Goal: Task Accomplishment & Management: Manage account settings

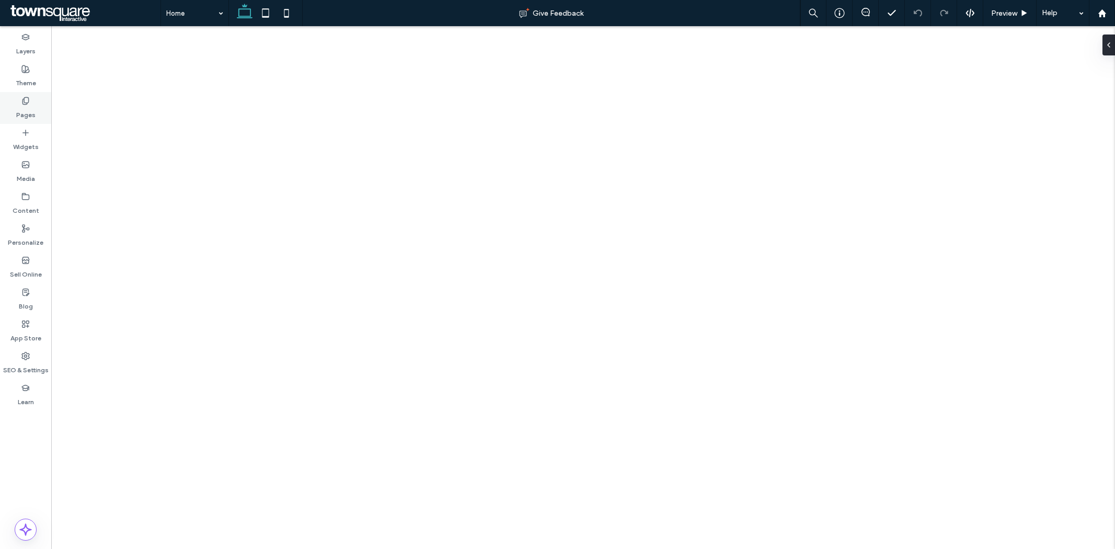
click at [25, 116] on label "Pages" at bounding box center [25, 112] width 19 height 15
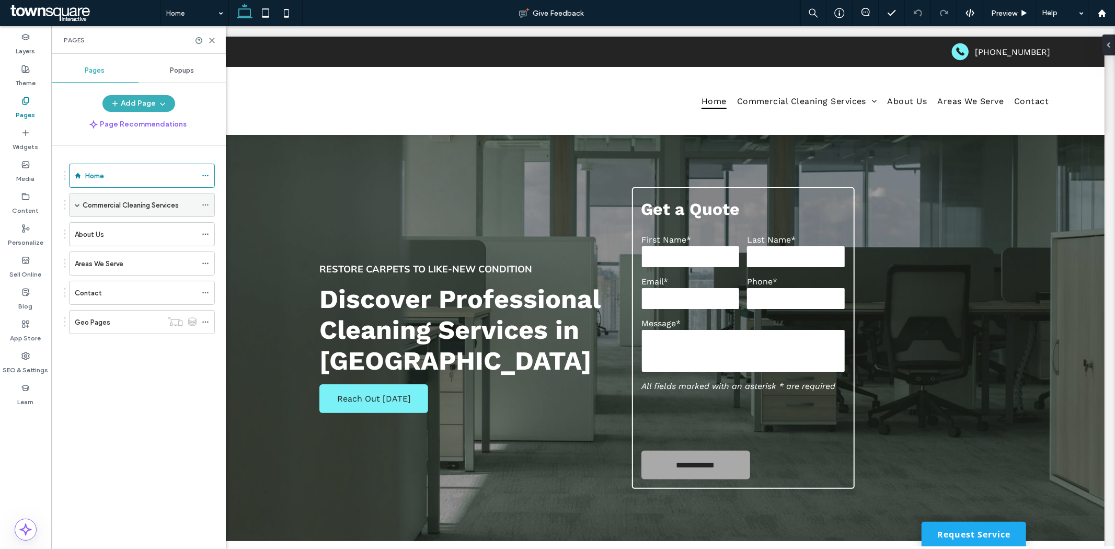
click at [80, 203] on div "Commercial Cleaning Services" at bounding box center [142, 205] width 146 height 24
click at [77, 207] on span at bounding box center [77, 204] width 5 height 5
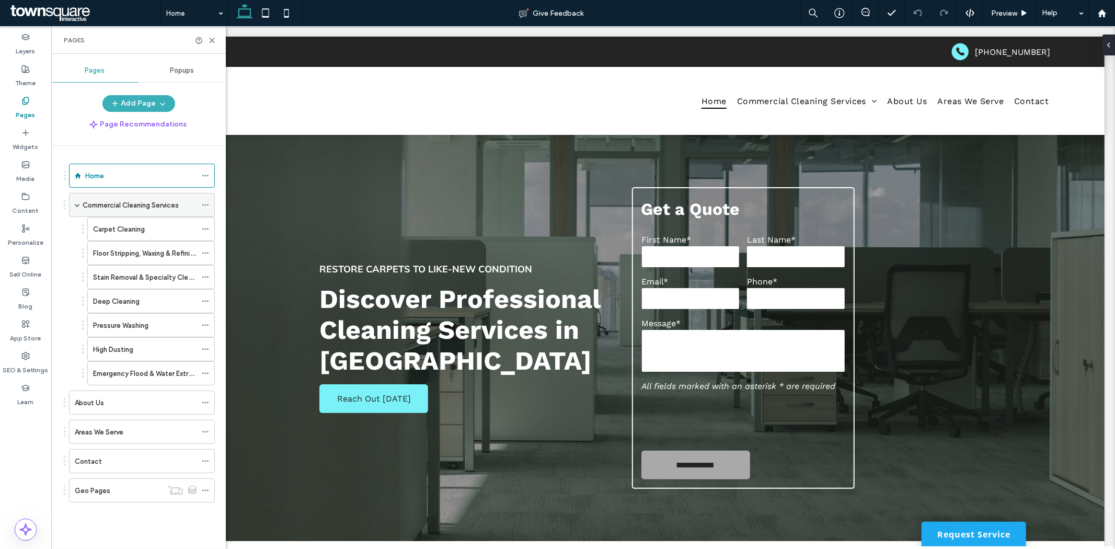
click at [128, 206] on label "Commercial Cleaning Services" at bounding box center [131, 205] width 96 height 18
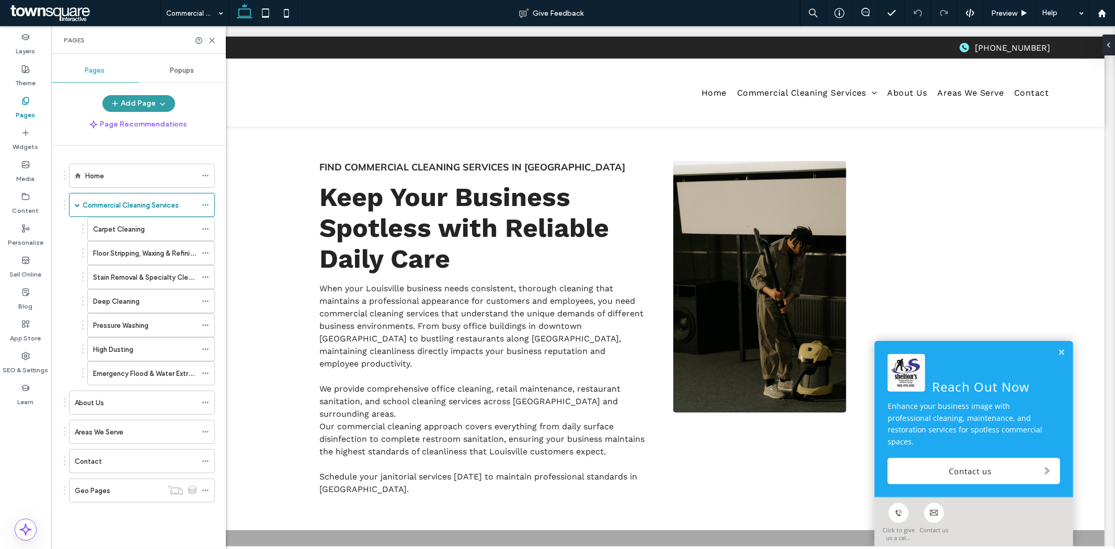
click at [132, 100] on button "Add Page" at bounding box center [138, 103] width 73 height 17
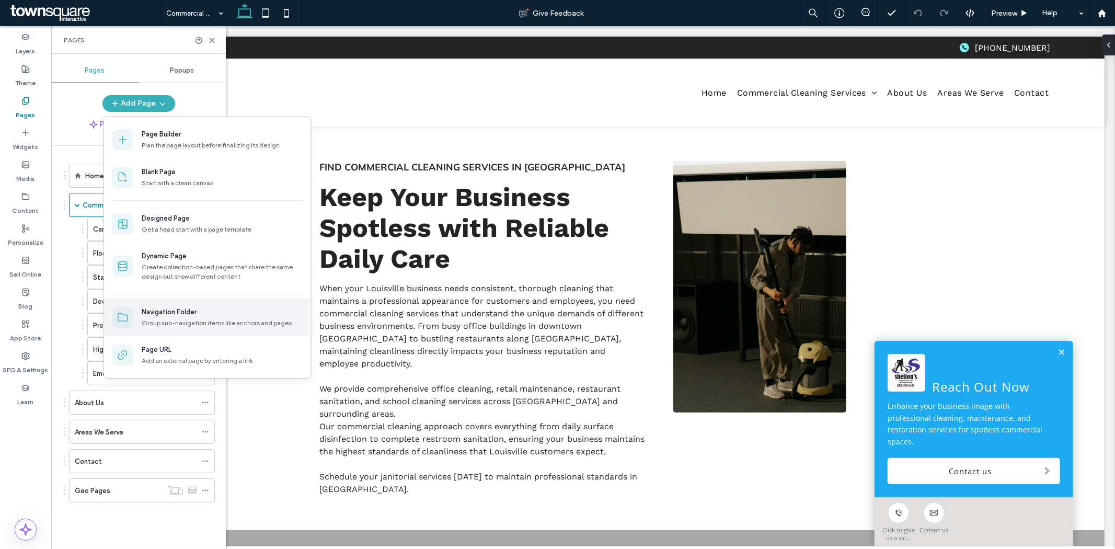
click at [129, 317] on div at bounding box center [122, 317] width 21 height 21
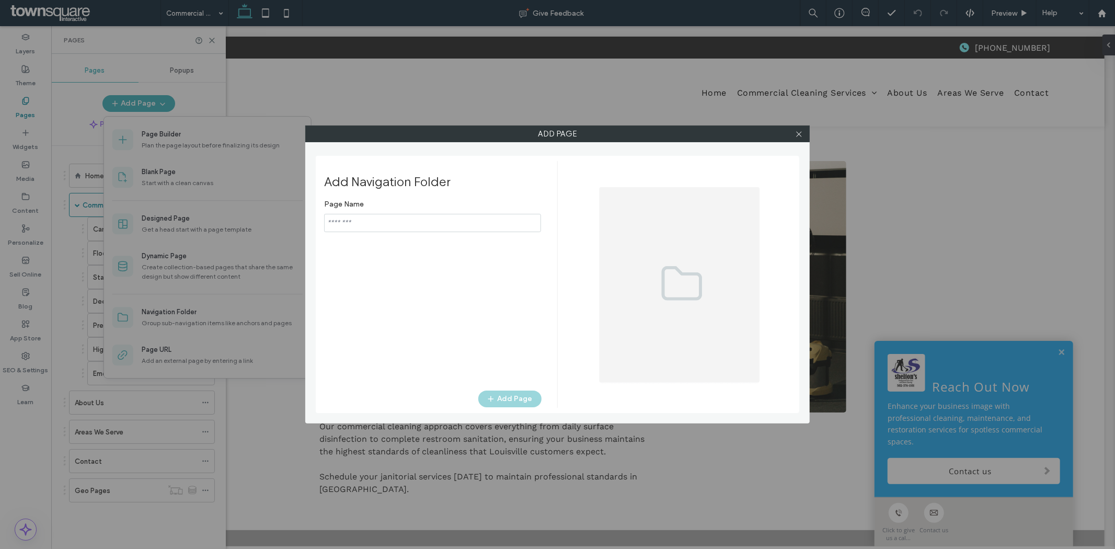
click at [412, 226] on input "notEmpty" at bounding box center [432, 223] width 217 height 18
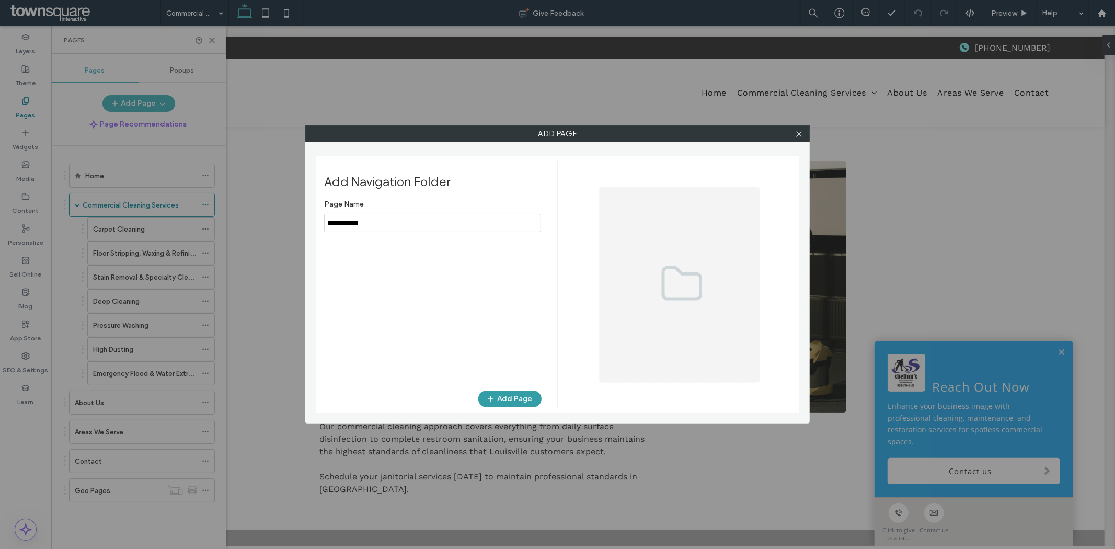
type input "**********"
click at [503, 396] on button "Add Page" at bounding box center [509, 399] width 63 height 17
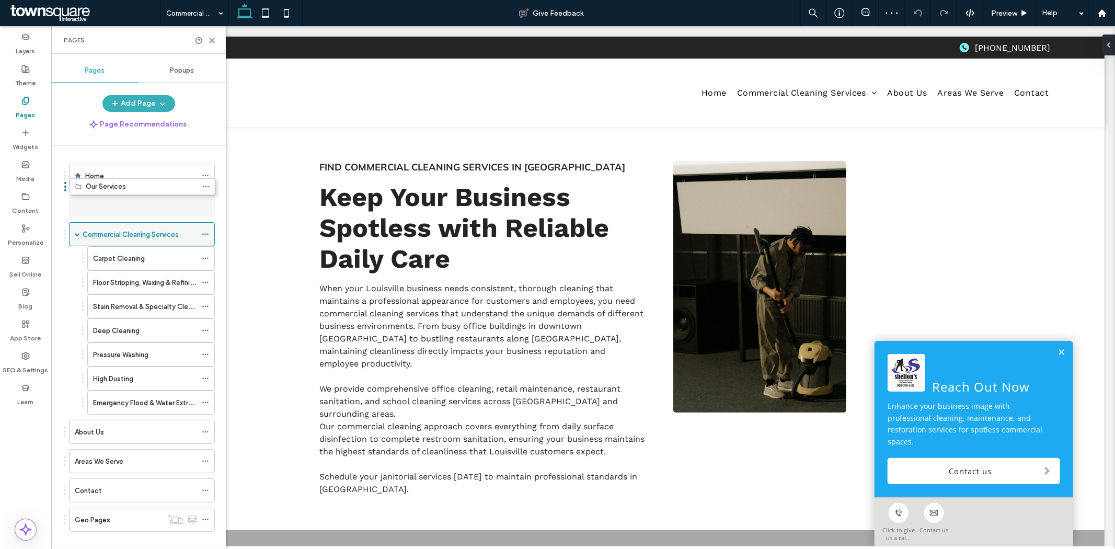
drag, startPoint x: 110, startPoint y: 521, endPoint x: 110, endPoint y: 195, distance: 325.8
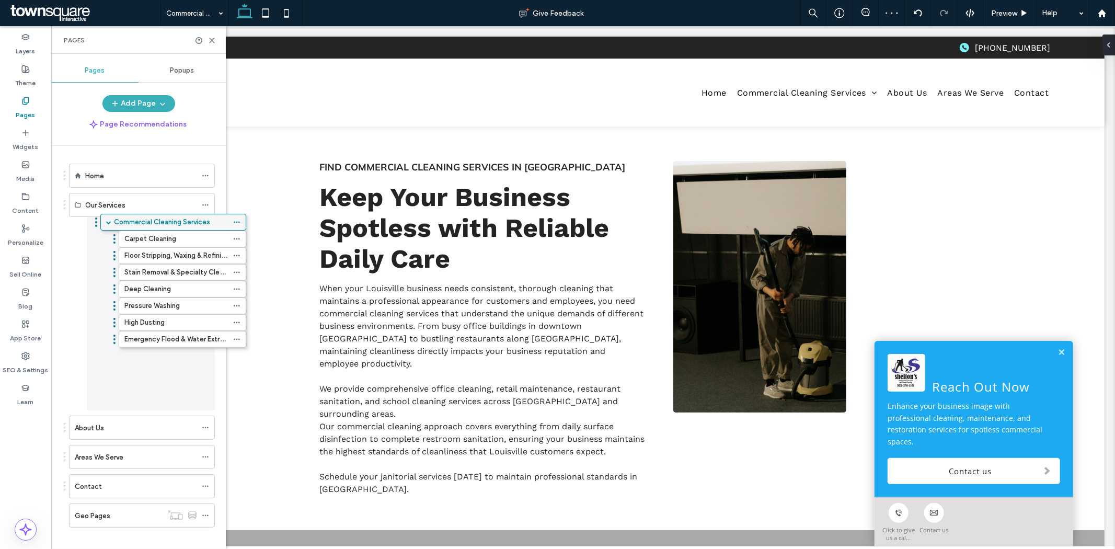
drag, startPoint x: 95, startPoint y: 235, endPoint x: 126, endPoint y: 226, distance: 32.6
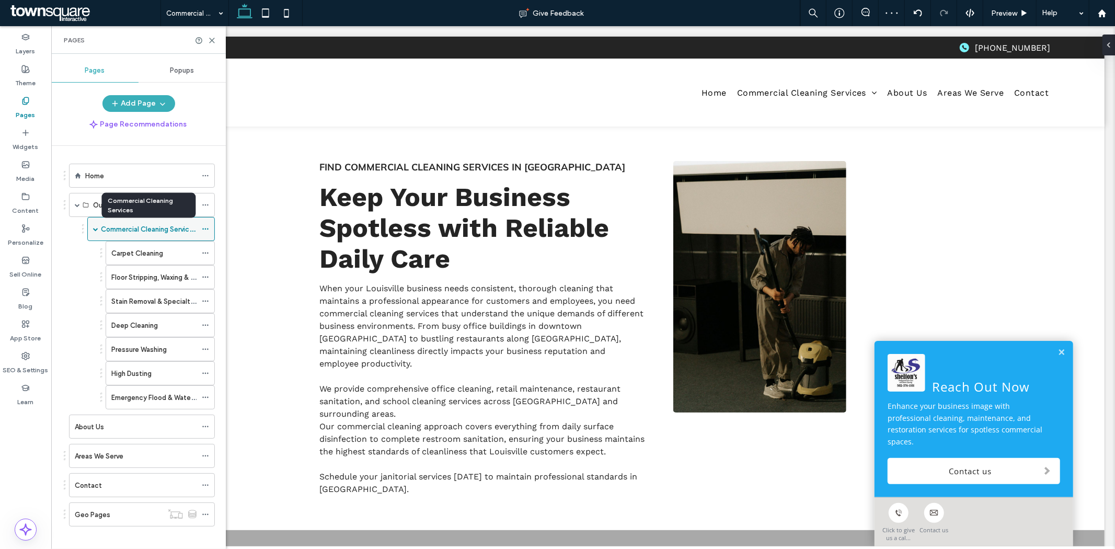
click at [123, 229] on label "Commercial Cleaning Services" at bounding box center [149, 229] width 96 height 18
click at [90, 229] on div "Commercial Cleaning Services" at bounding box center [151, 229] width 128 height 24
click at [92, 229] on div "Commercial Cleaning Services" at bounding box center [151, 229] width 128 height 24
drag, startPoint x: 140, startPoint y: 257, endPoint x: 127, endPoint y: 259, distance: 12.6
click at [203, 232] on icon at bounding box center [205, 228] width 7 height 7
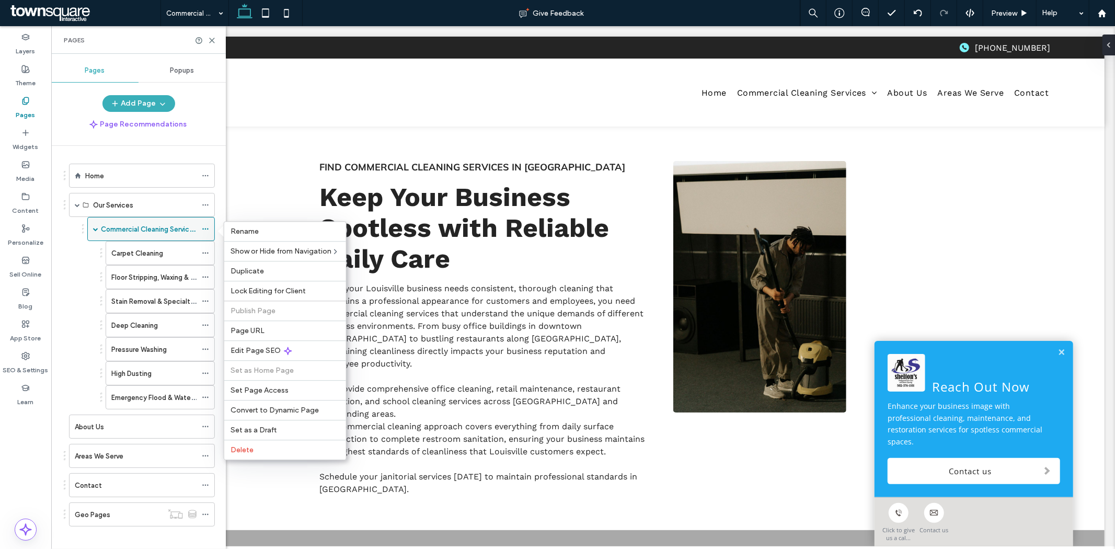
click at [207, 227] on icon at bounding box center [205, 228] width 7 height 7
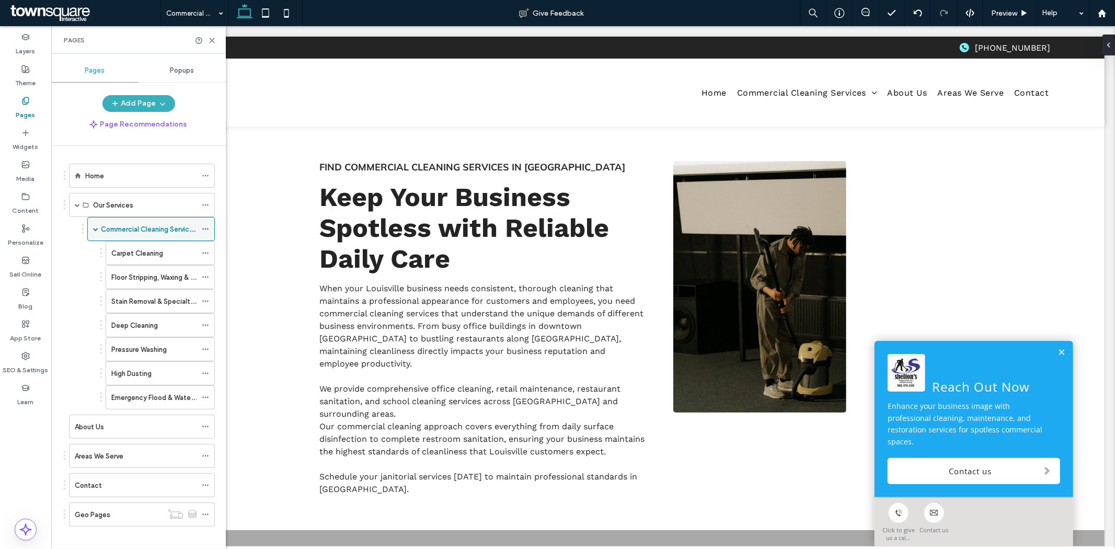
click at [206, 231] on icon at bounding box center [205, 228] width 7 height 7
drag, startPoint x: 100, startPoint y: 231, endPoint x: 84, endPoint y: 257, distance: 30.3
click at [84, 257] on div "Carpet Cleaning Floor Stripping, Waxing & Refinishing Stain Removal & Specialty…" at bounding box center [148, 325] width 133 height 168
click at [208, 233] on icon at bounding box center [205, 228] width 7 height 7
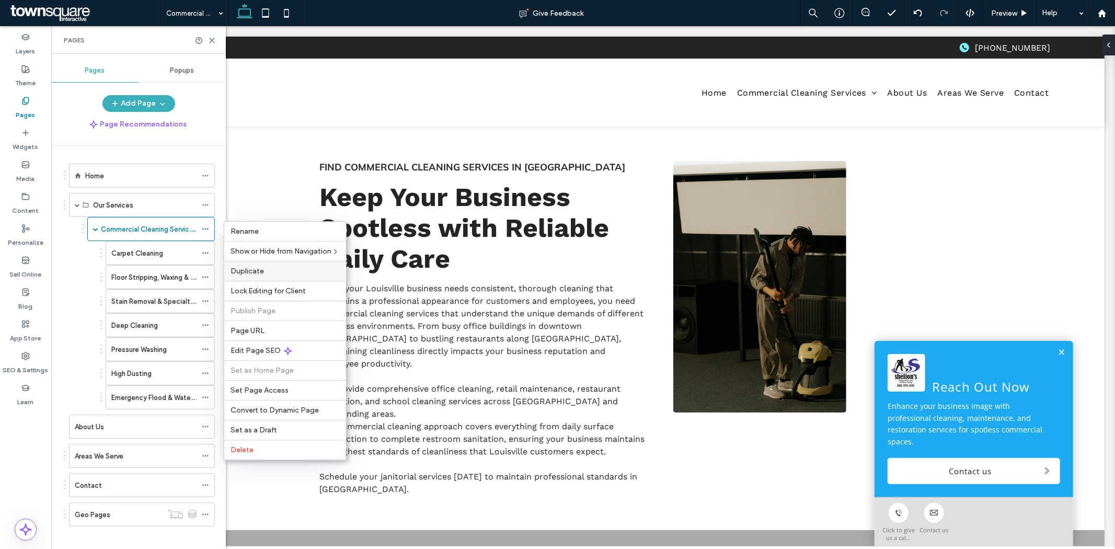
click at [235, 276] on div "Duplicate" at bounding box center [285, 271] width 122 height 20
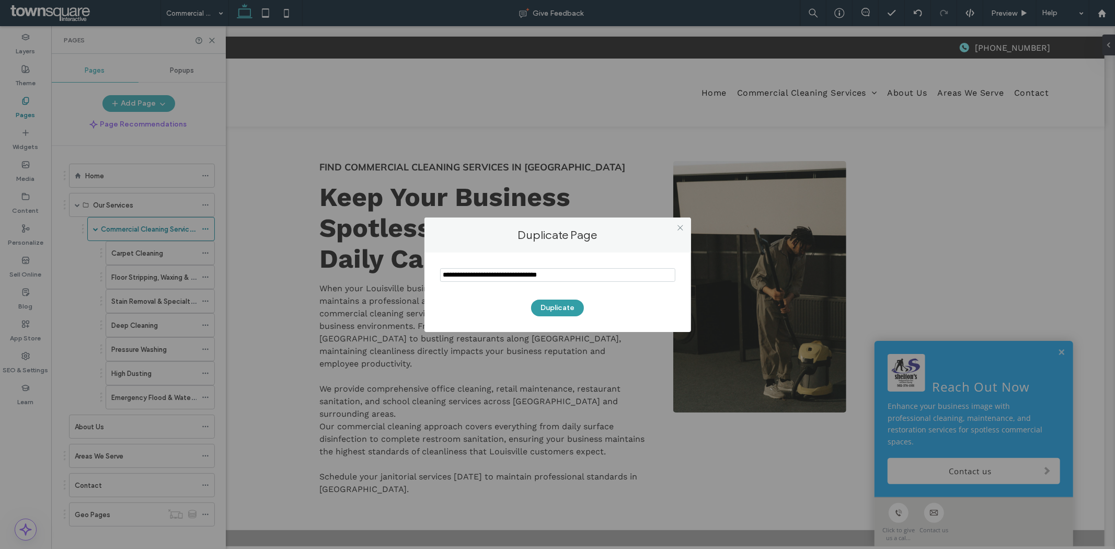
click at [546, 314] on button "Duplicate" at bounding box center [557, 308] width 53 height 17
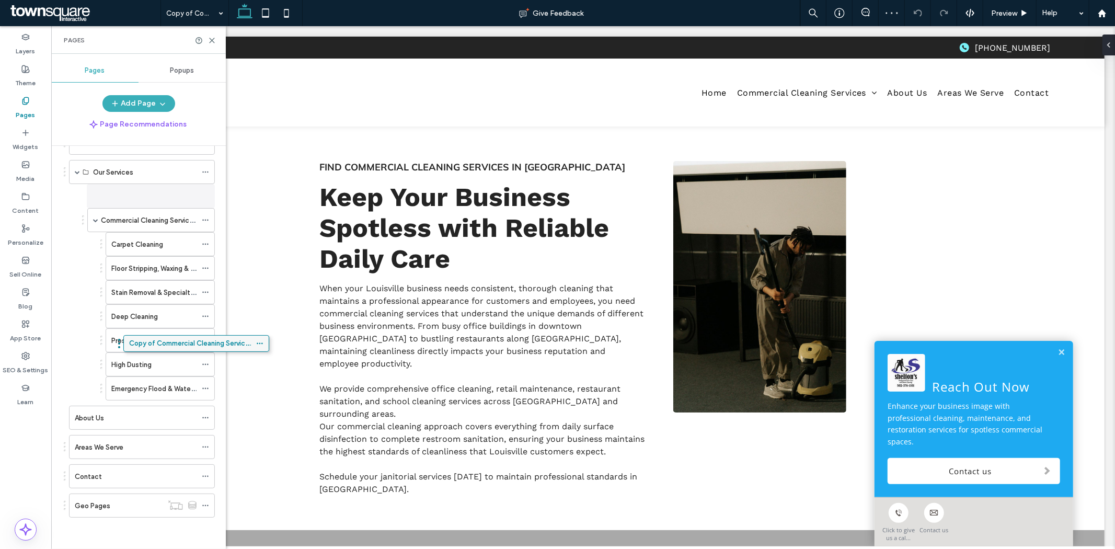
scroll to position [34, 0]
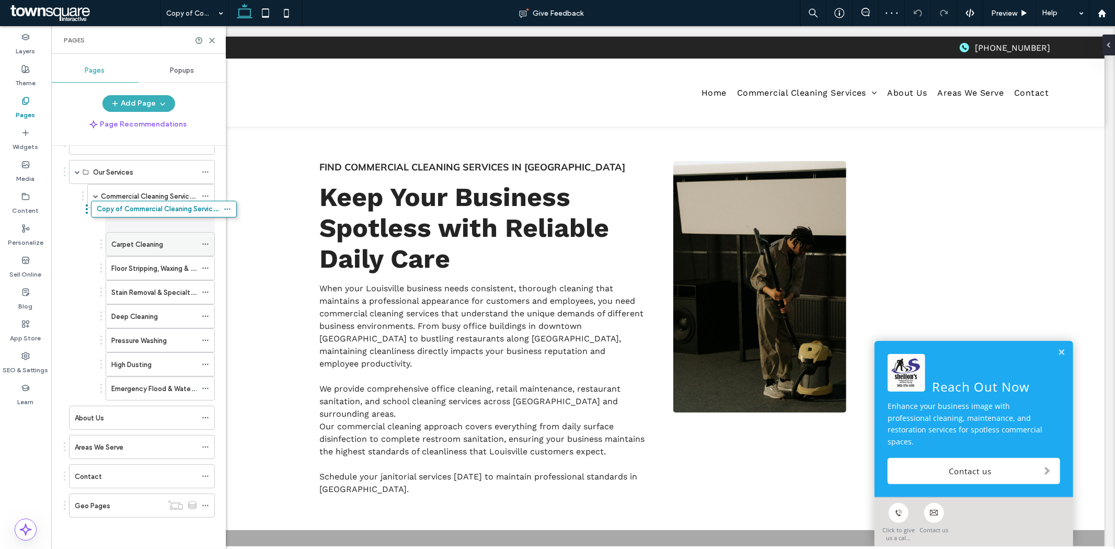
drag, startPoint x: 120, startPoint y: 505, endPoint x: 139, endPoint y: 217, distance: 288.7
click at [206, 195] on icon at bounding box center [205, 195] width 7 height 7
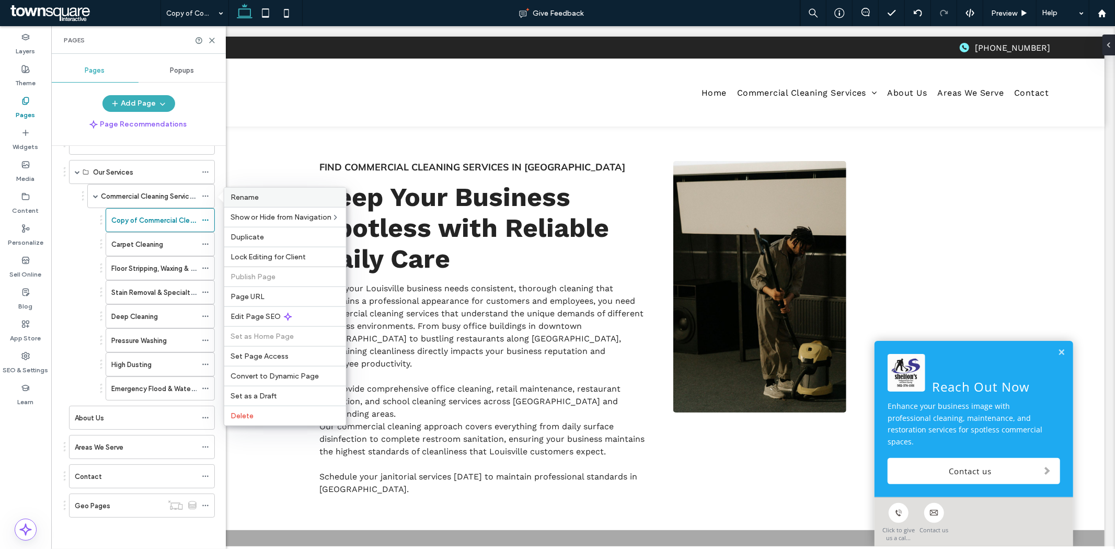
click at [241, 201] on span "Rename" at bounding box center [245, 197] width 28 height 9
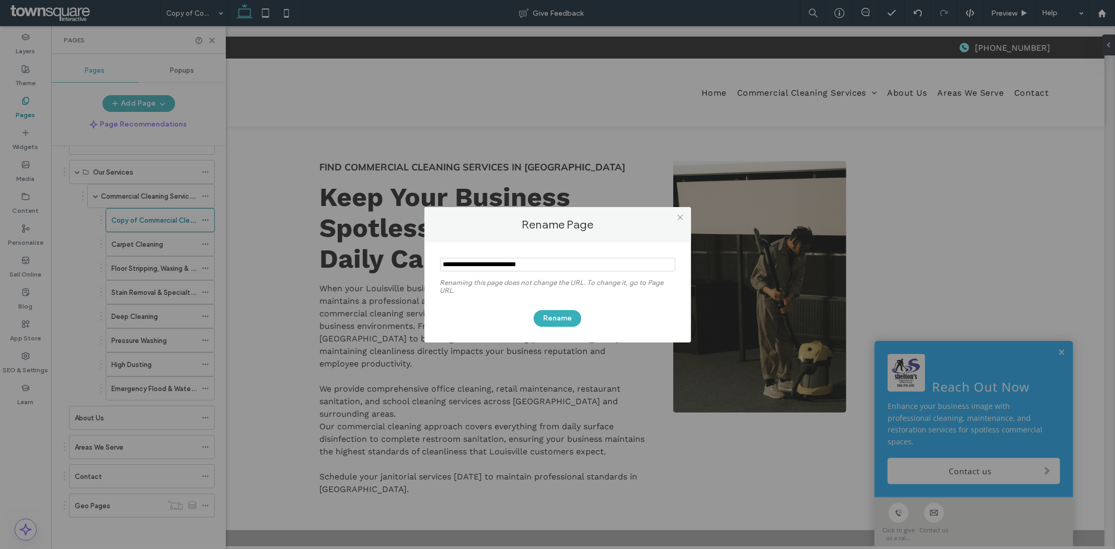
click at [155, 182] on div "Rename Page Renaming this page does not change the URL. To change it, go to Pag…" at bounding box center [557, 274] width 1115 height 549
drag, startPoint x: 155, startPoint y: 186, endPoint x: 302, endPoint y: 233, distance: 153.8
click at [155, 186] on div "Rename Page Renaming this page does not change the URL. To change it, go to Pag…" at bounding box center [557, 274] width 1115 height 549
drag, startPoint x: 685, startPoint y: 218, endPoint x: 612, endPoint y: 232, distance: 74.6
click at [683, 218] on div at bounding box center [681, 218] width 16 height 16
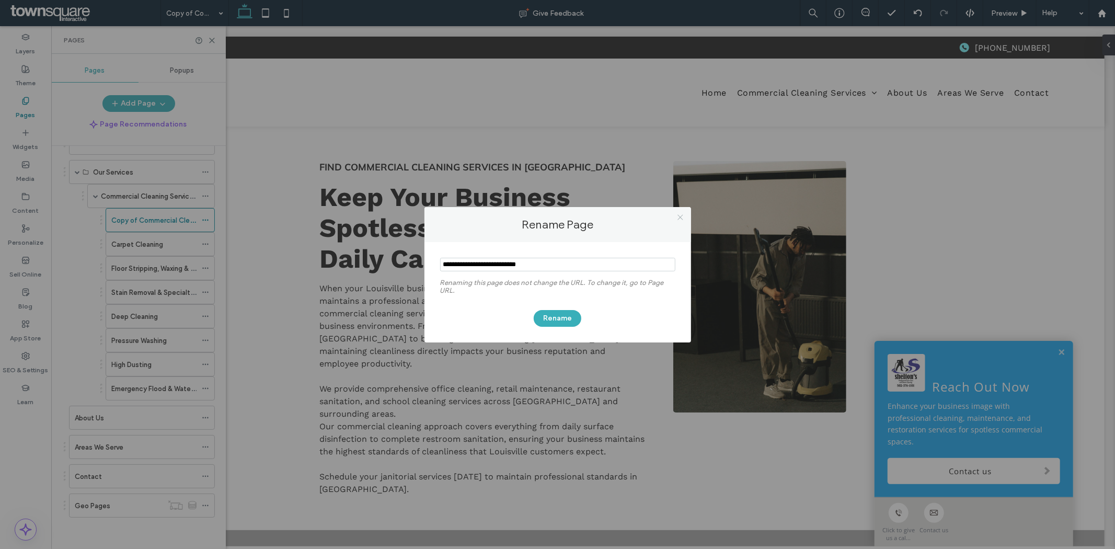
click at [682, 216] on icon at bounding box center [681, 217] width 8 height 8
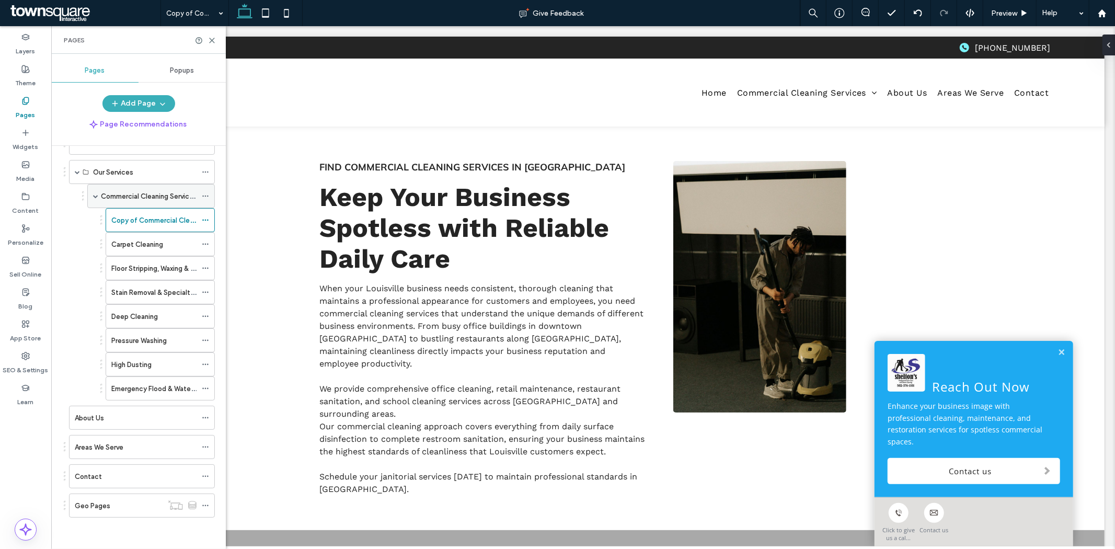
click at [184, 190] on label "Commercial Cleaning Services" at bounding box center [149, 196] width 96 height 18
click at [208, 198] on icon at bounding box center [205, 195] width 7 height 7
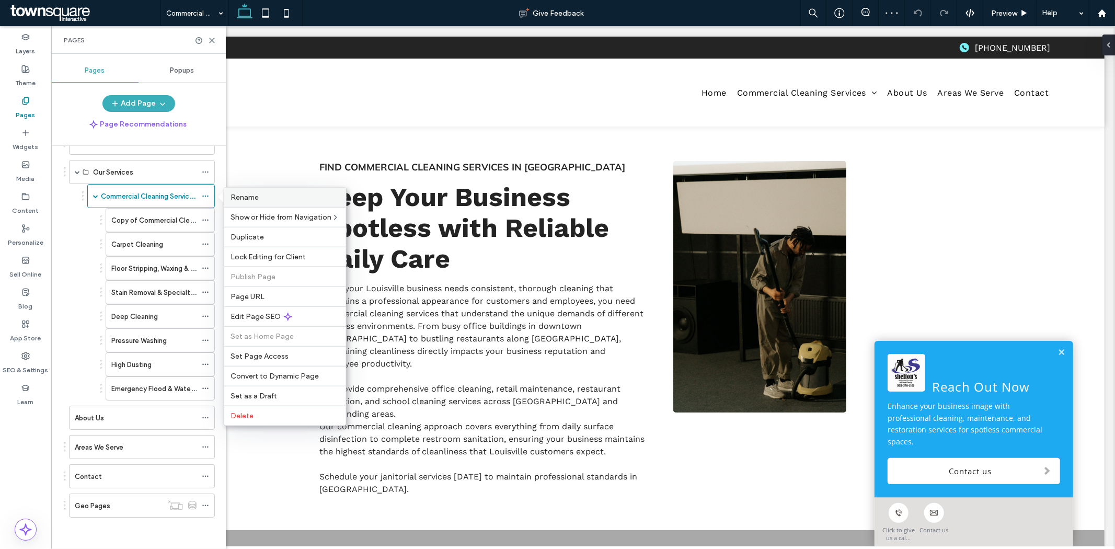
click at [262, 202] on div "Rename" at bounding box center [285, 197] width 122 height 19
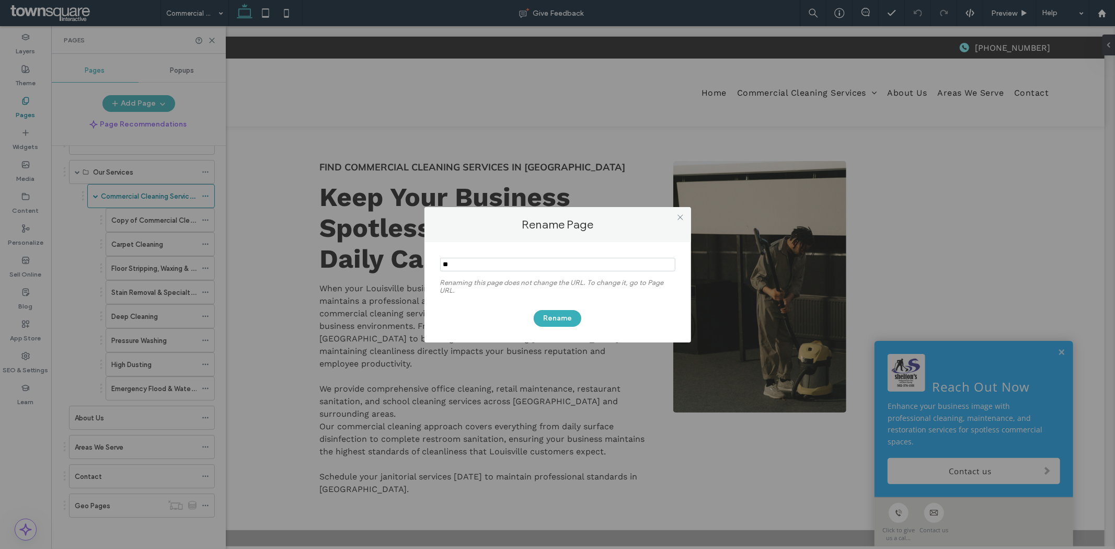
type input "*"
type input "******"
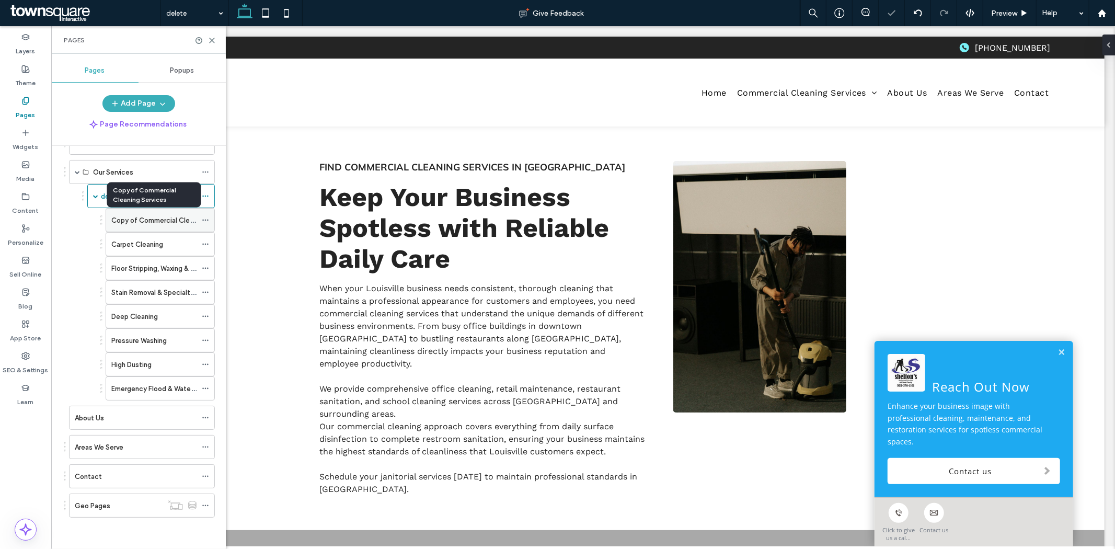
click at [168, 224] on label "Copy of Commercial Cleaning Services" at bounding box center [173, 220] width 124 height 18
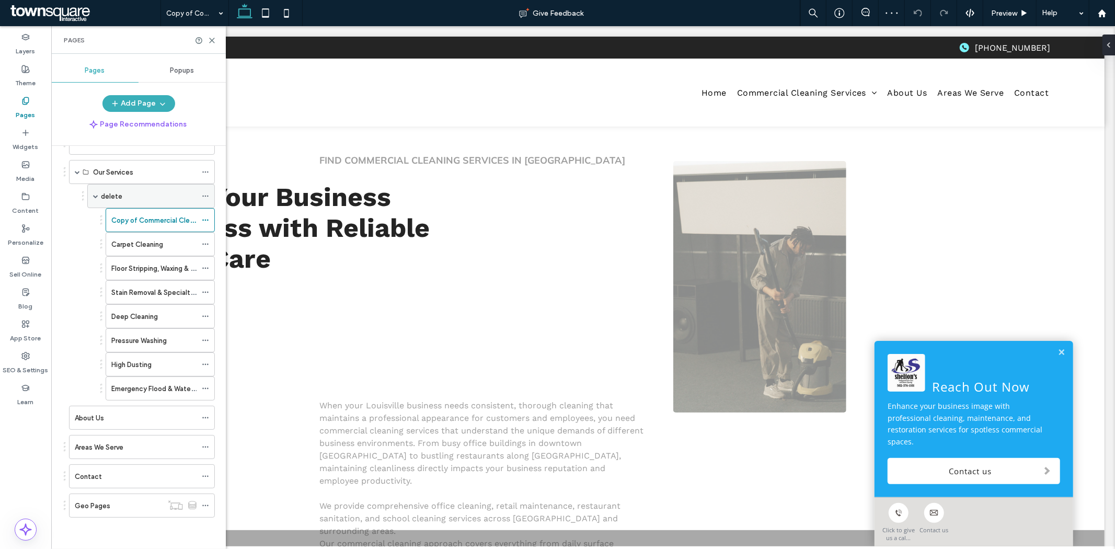
click at [207, 197] on icon at bounding box center [205, 195] width 7 height 7
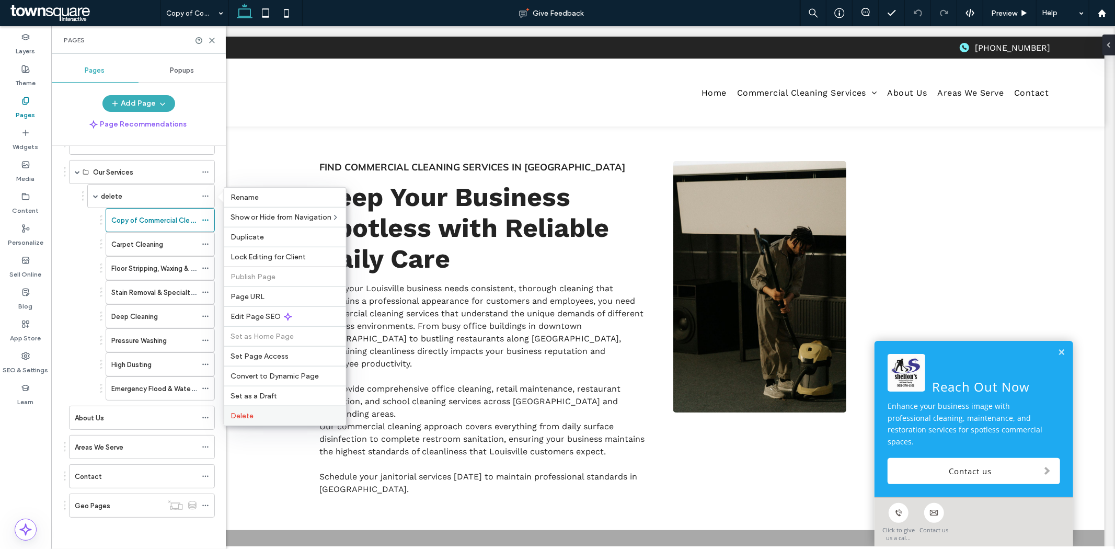
click at [270, 412] on label "Delete" at bounding box center [285, 416] width 109 height 9
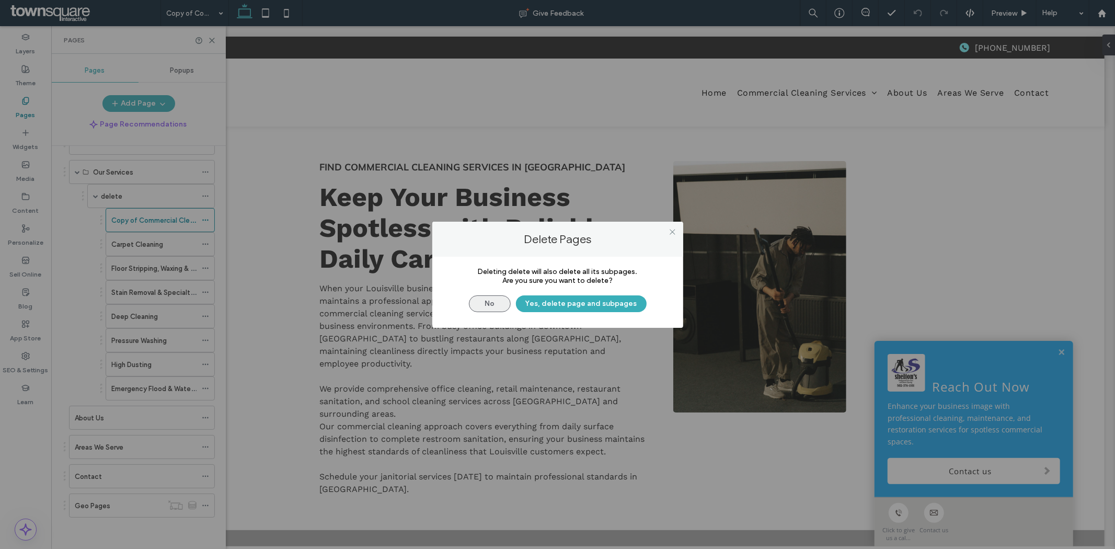
click at [498, 299] on button "No" at bounding box center [490, 303] width 42 height 17
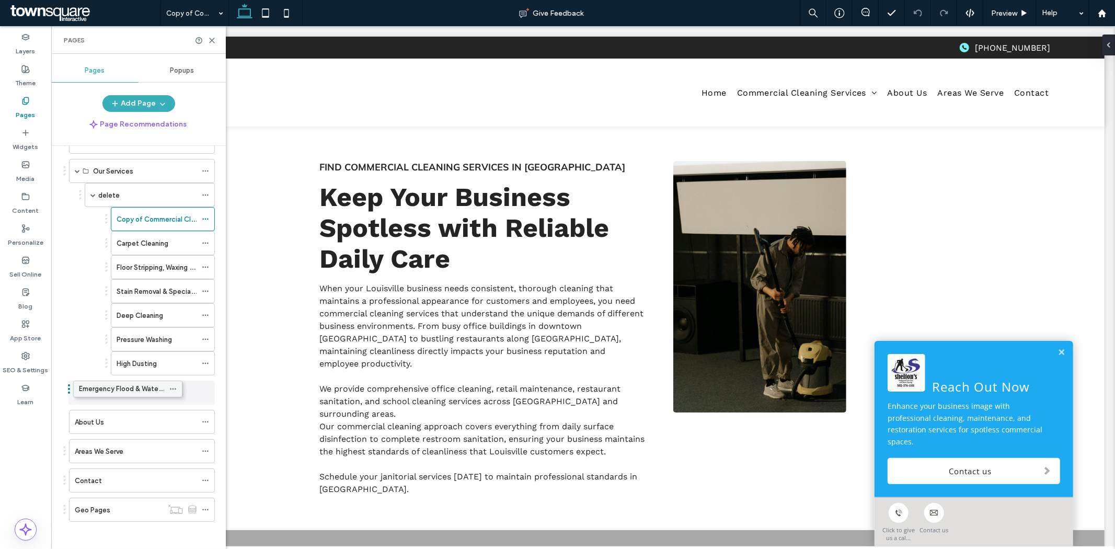
drag, startPoint x: 135, startPoint y: 391, endPoint x: 105, endPoint y: 395, distance: 30.1
drag, startPoint x: 156, startPoint y: 368, endPoint x: 116, endPoint y: 367, distance: 39.8
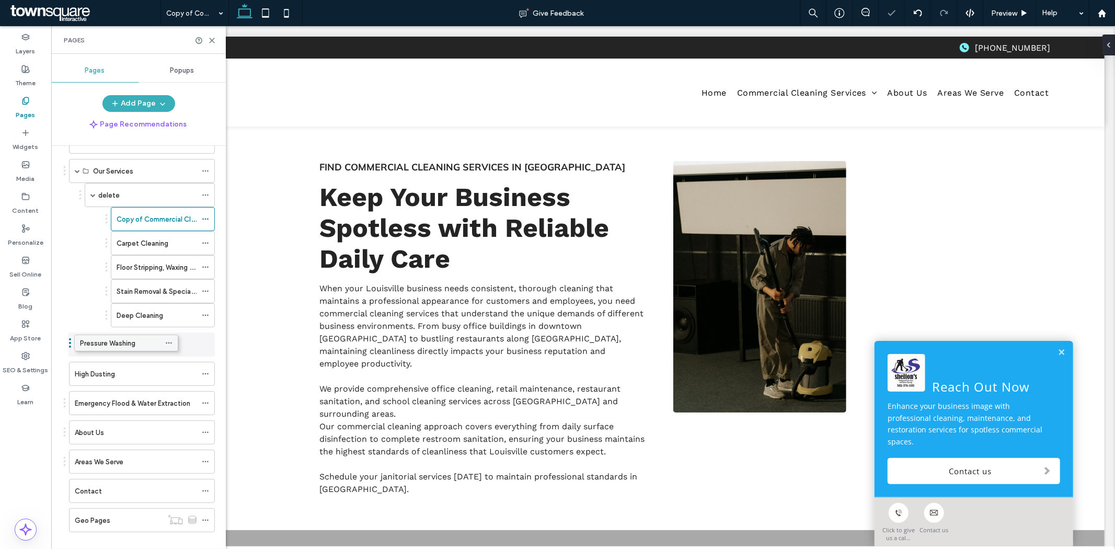
drag, startPoint x: 149, startPoint y: 348, endPoint x: 112, endPoint y: 349, distance: 36.6
drag, startPoint x: 154, startPoint y: 316, endPoint x: 112, endPoint y: 316, distance: 41.8
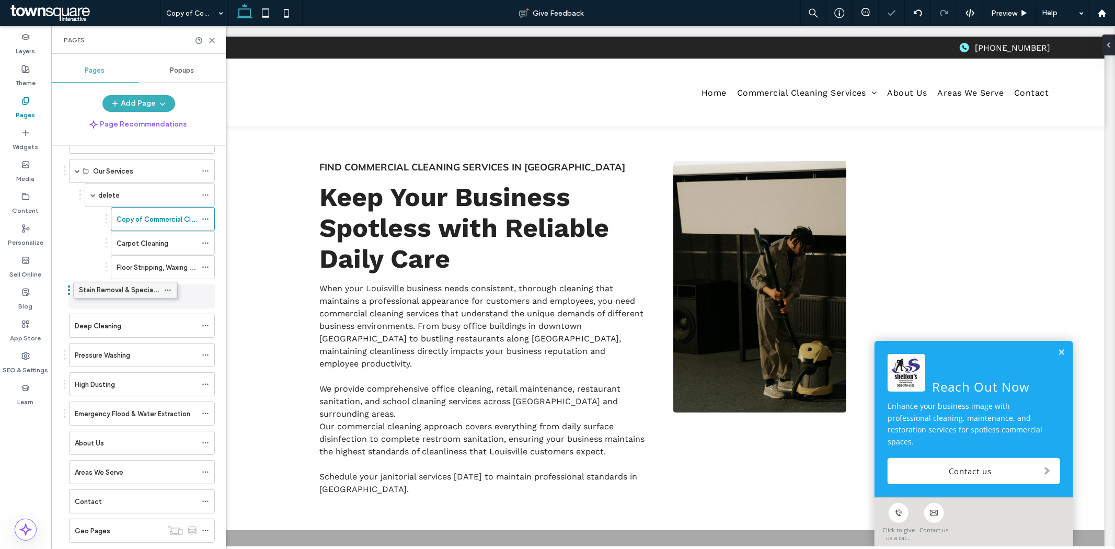
drag, startPoint x: 144, startPoint y: 299, endPoint x: 106, endPoint y: 296, distance: 37.8
drag, startPoint x: 157, startPoint y: 280, endPoint x: 101, endPoint y: 279, distance: 56.0
click at [101, 279] on ol "Home Our Services delete Copy of Commercial Cleaning Services Carpet Cleaning F…" at bounding box center [135, 336] width 159 height 413
drag, startPoint x: 124, startPoint y: 270, endPoint x: 79, endPoint y: 269, distance: 44.5
drag, startPoint x: 161, startPoint y: 252, endPoint x: 132, endPoint y: 253, distance: 28.8
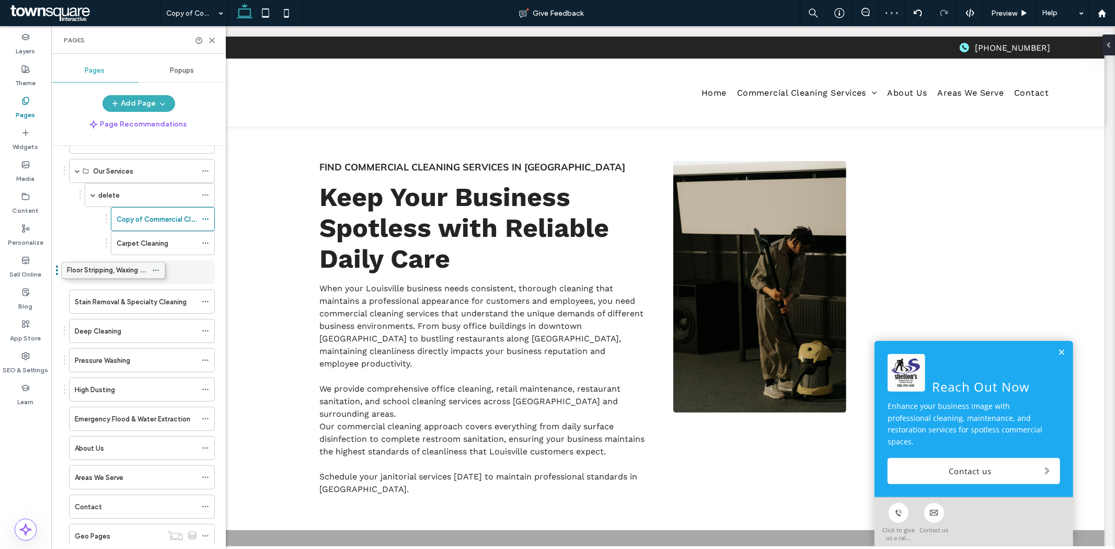
drag, startPoint x: 135, startPoint y: 271, endPoint x: 85, endPoint y: 272, distance: 49.7
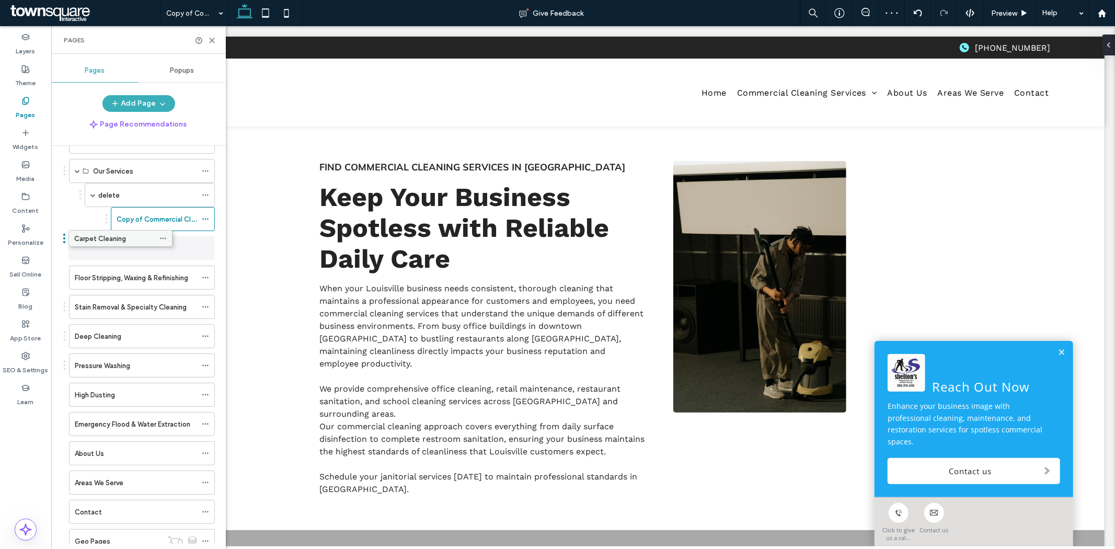
drag, startPoint x: 142, startPoint y: 248, endPoint x: 100, endPoint y: 242, distance: 42.8
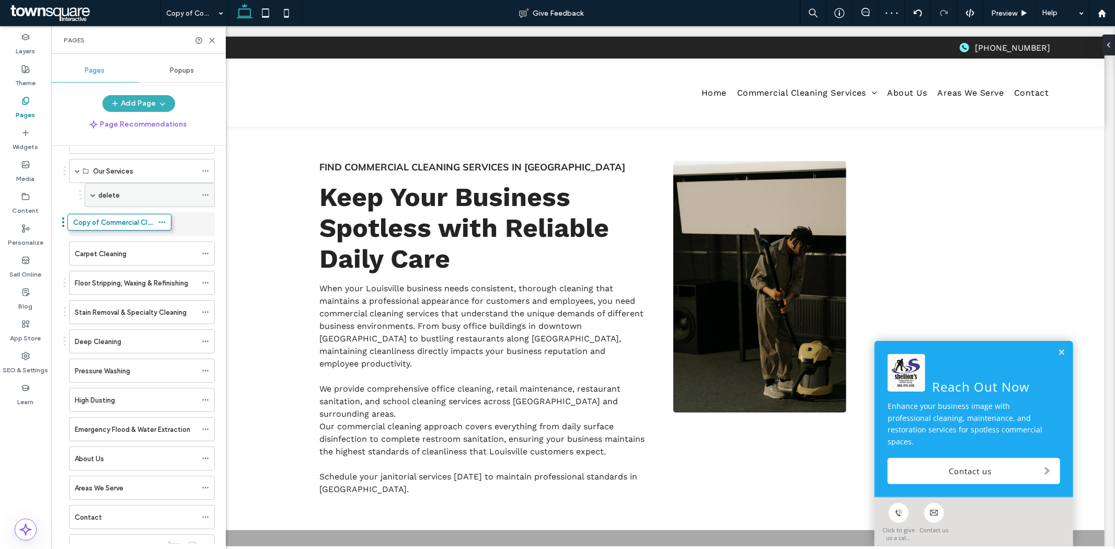
drag, startPoint x: 176, startPoint y: 222, endPoint x: 180, endPoint y: 204, distance: 18.3
click at [204, 197] on icon at bounding box center [205, 194] width 7 height 7
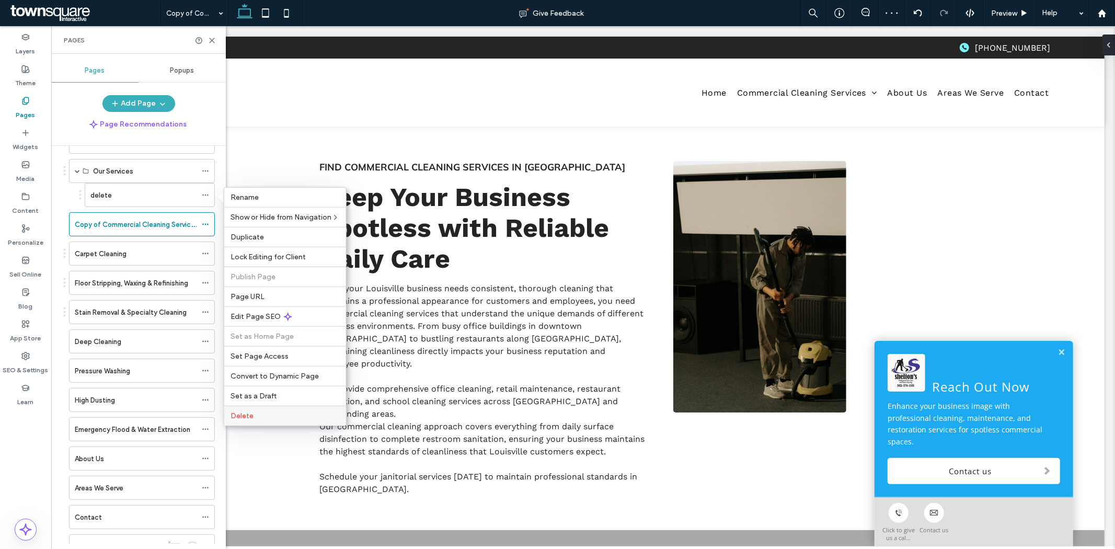
click at [257, 415] on label "Delete" at bounding box center [285, 416] width 109 height 9
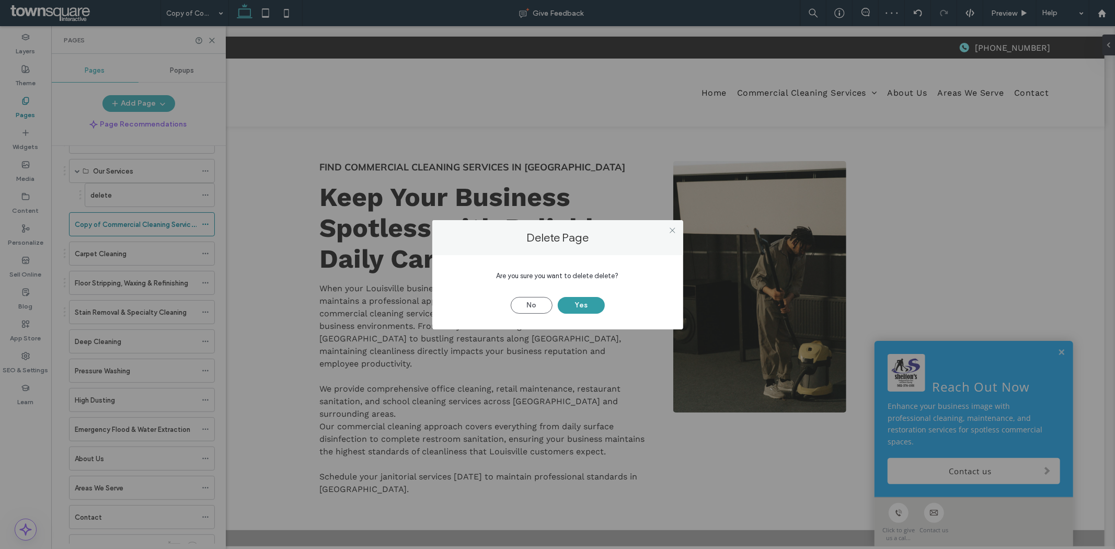
click at [574, 302] on button "Yes" at bounding box center [581, 305] width 47 height 17
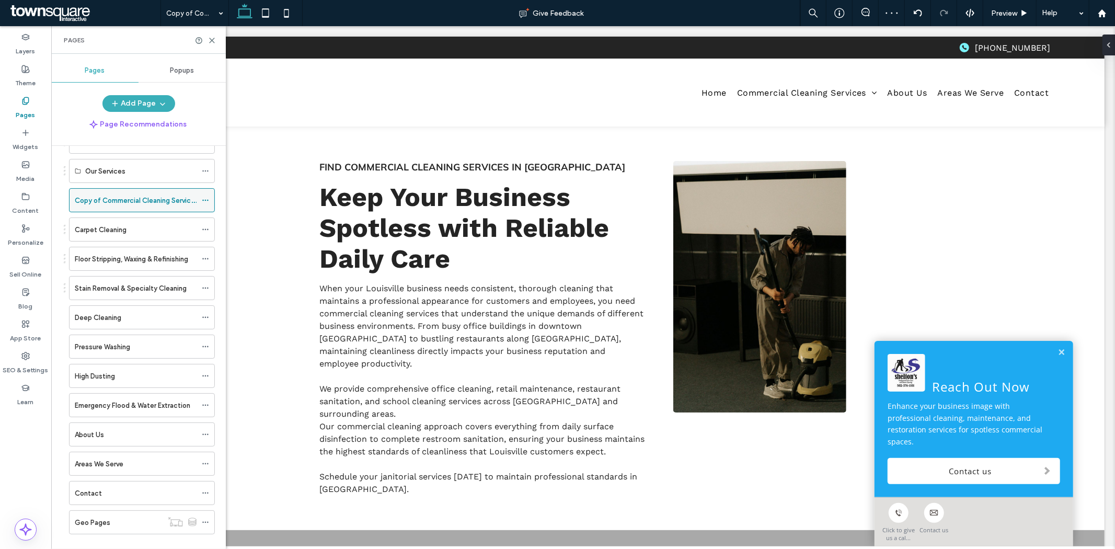
click at [203, 201] on icon at bounding box center [205, 200] width 7 height 7
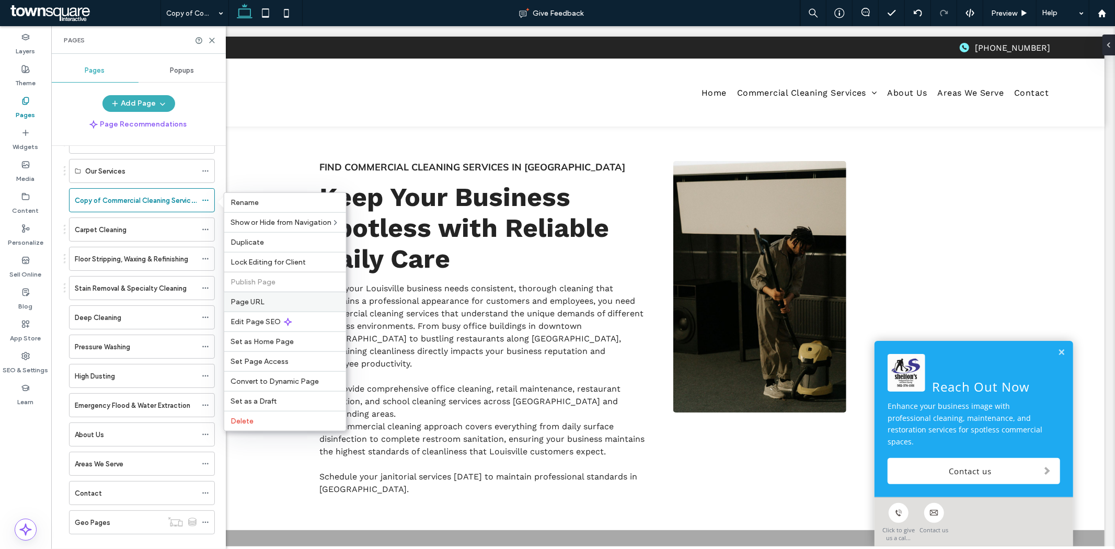
click at [281, 309] on div "Page URL" at bounding box center [285, 302] width 122 height 20
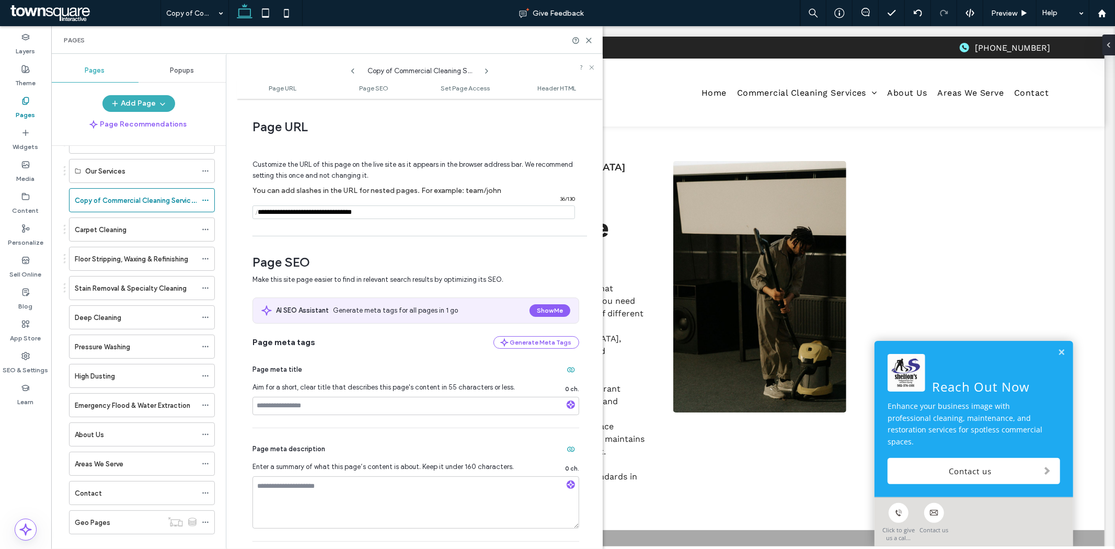
drag, startPoint x: 287, startPoint y: 213, endPoint x: 246, endPoint y: 223, distance: 41.5
click at [246, 223] on div "Page URL Customize the URL of this page on the live site as it appears in the b…" at bounding box center [420, 324] width 366 height 440
type input "**********"
click at [271, 227] on div "Customize the URL of this page on the live site as it appears in the browser ad…" at bounding box center [416, 185] width 327 height 92
click at [207, 200] on use at bounding box center [205, 201] width 6 height 2
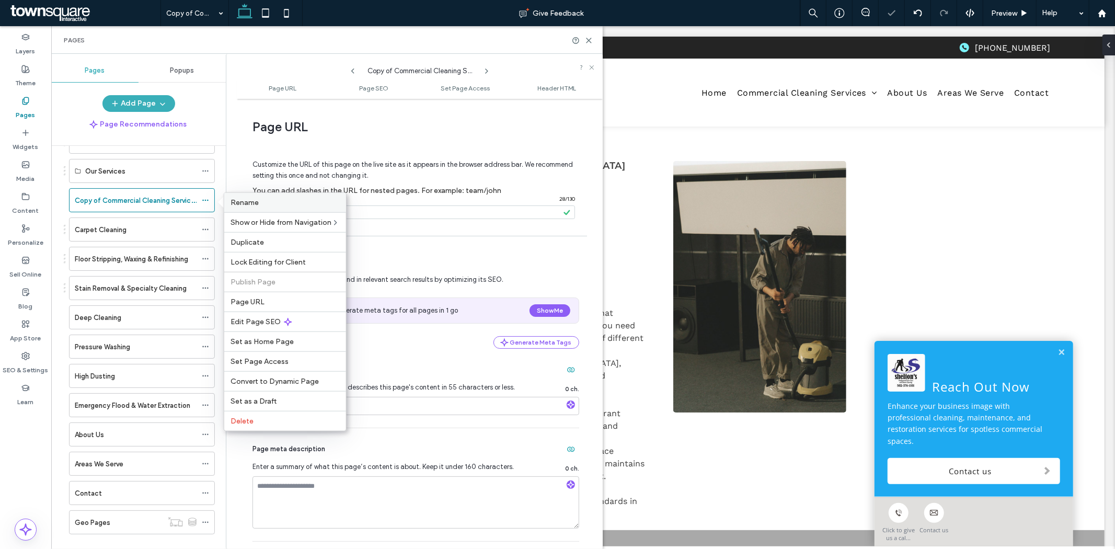
click at [237, 208] on div "Rename" at bounding box center [285, 202] width 122 height 19
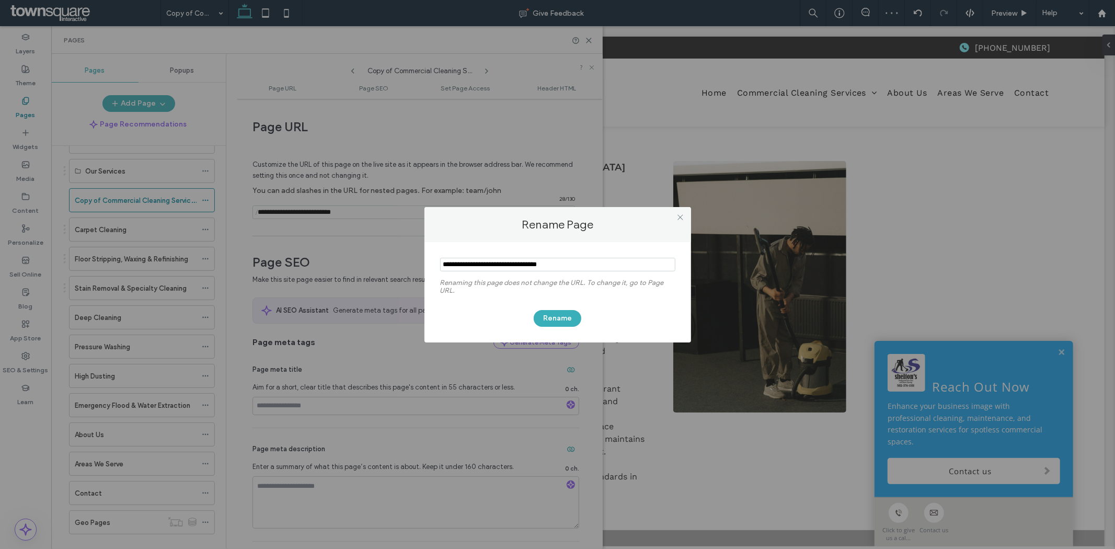
drag, startPoint x: 471, startPoint y: 266, endPoint x: 399, endPoint y: 279, distance: 72.9
click at [399, 279] on div "Rename Page Renaming this page does not change the URL. To change it, go to Pag…" at bounding box center [557, 274] width 1115 height 549
type input "**********"
click at [547, 315] on button "Rename" at bounding box center [558, 318] width 48 height 17
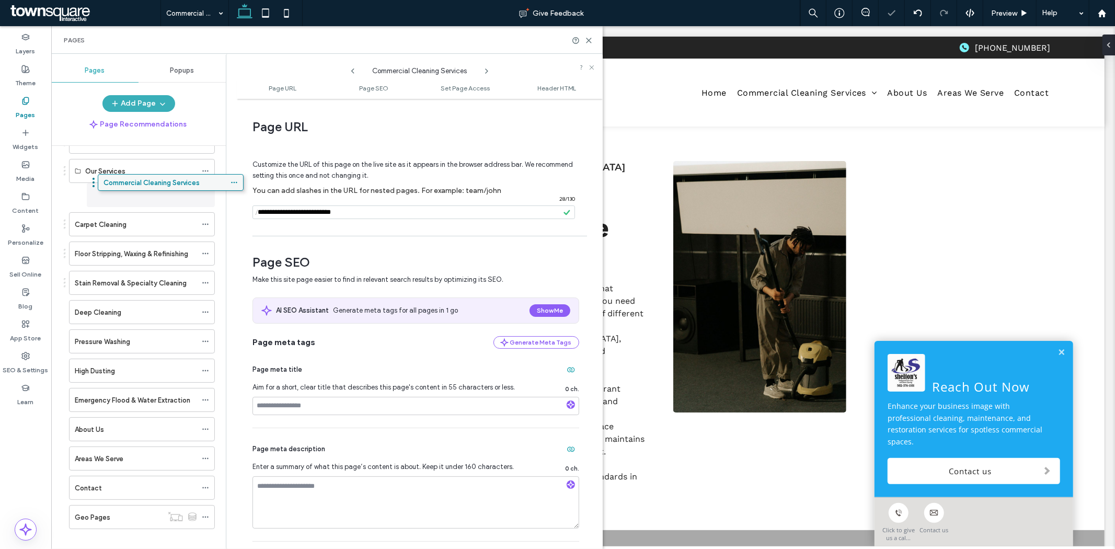
drag, startPoint x: 116, startPoint y: 199, endPoint x: 143, endPoint y: 186, distance: 30.2
drag, startPoint x: 117, startPoint y: 223, endPoint x: 123, endPoint y: 229, distance: 8.1
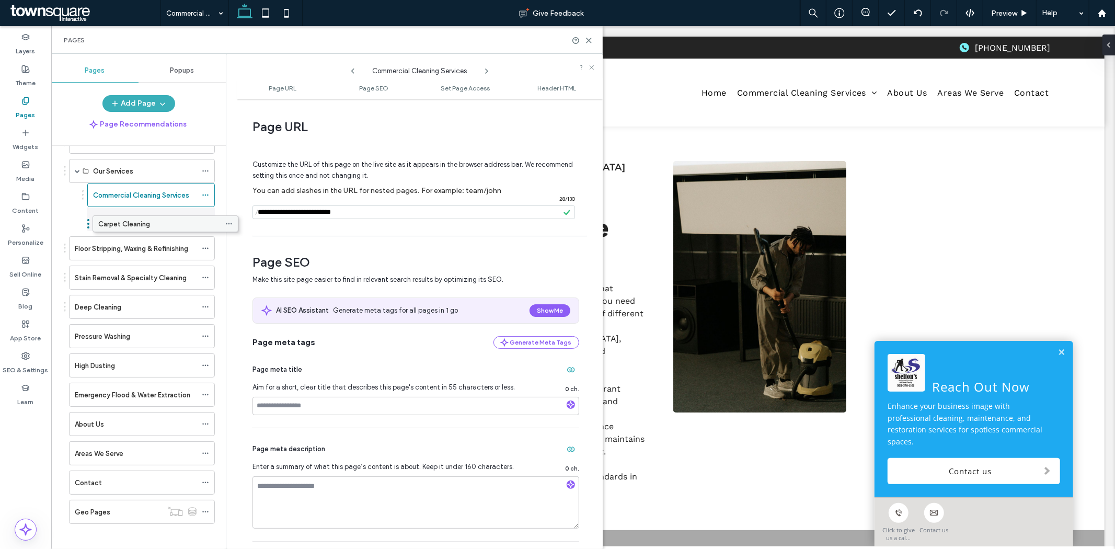
drag, startPoint x: 105, startPoint y: 225, endPoint x: 128, endPoint y: 228, distance: 23.7
drag, startPoint x: 93, startPoint y: 248, endPoint x: 116, endPoint y: 249, distance: 23.0
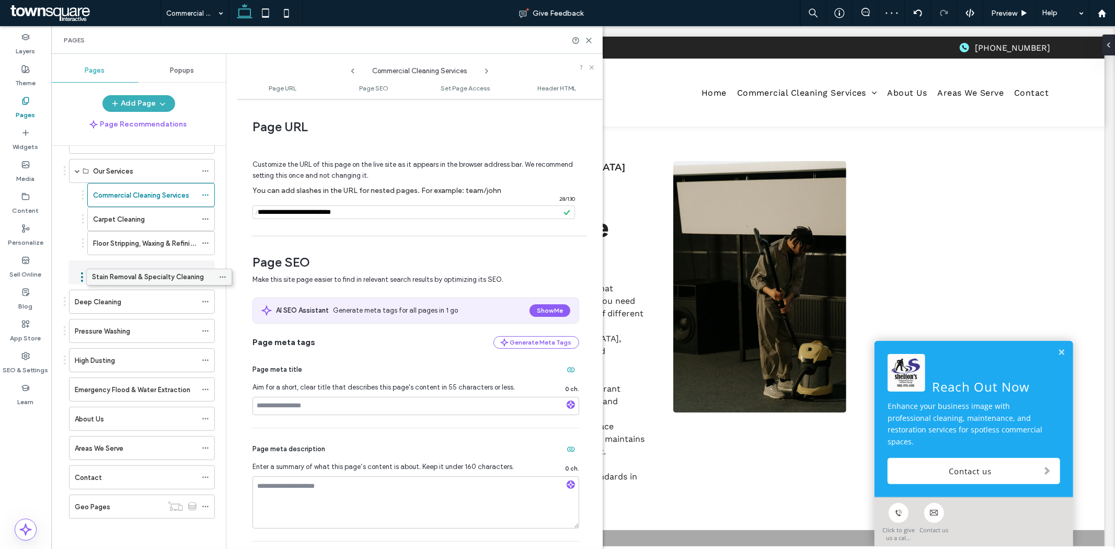
scroll to position [31, 0]
drag, startPoint x: 100, startPoint y: 270, endPoint x: 125, endPoint y: 283, distance: 28.1
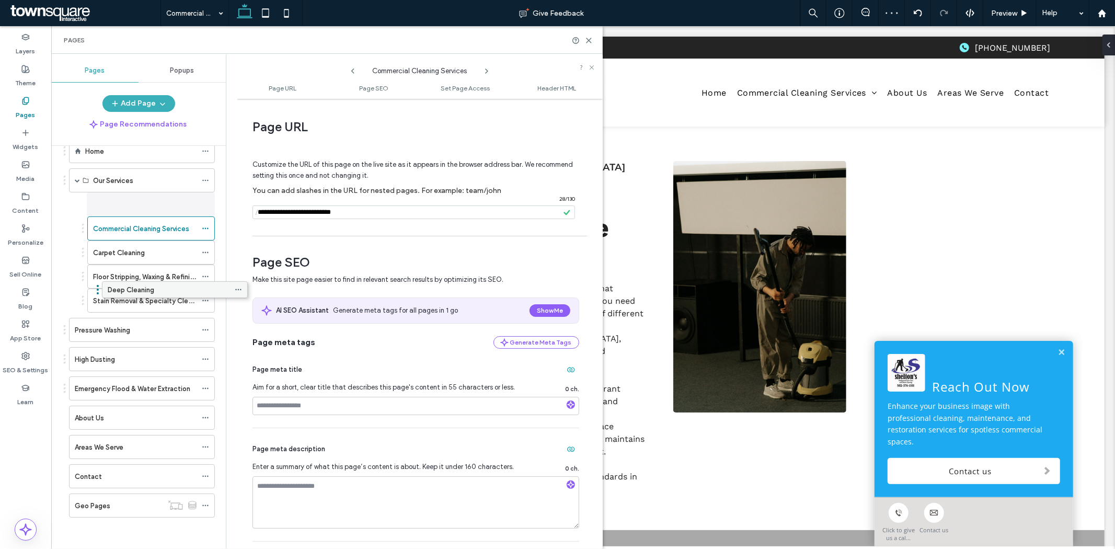
scroll to position [26, 0]
drag, startPoint x: 107, startPoint y: 302, endPoint x: 132, endPoint y: 309, distance: 26.0
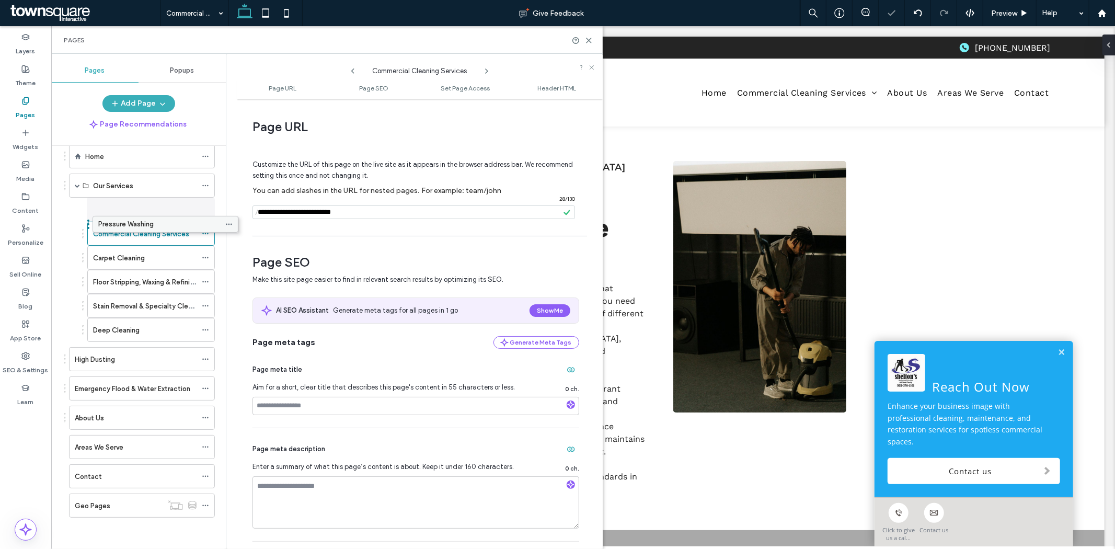
scroll to position [0, 0]
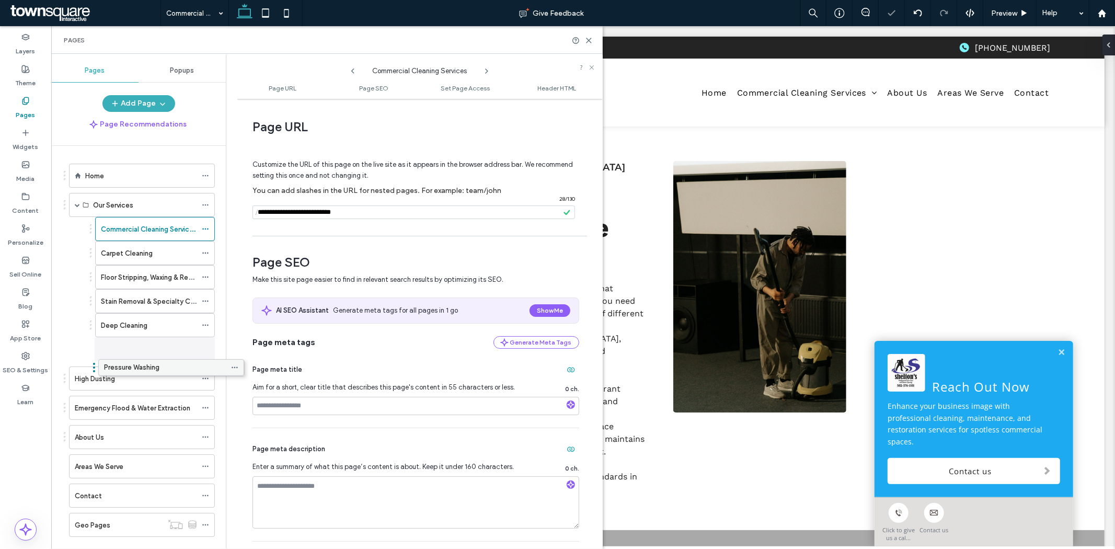
drag, startPoint x: 107, startPoint y: 326, endPoint x: 136, endPoint y: 368, distance: 51.1
drag, startPoint x: 106, startPoint y: 383, endPoint x: 143, endPoint y: 384, distance: 37.1
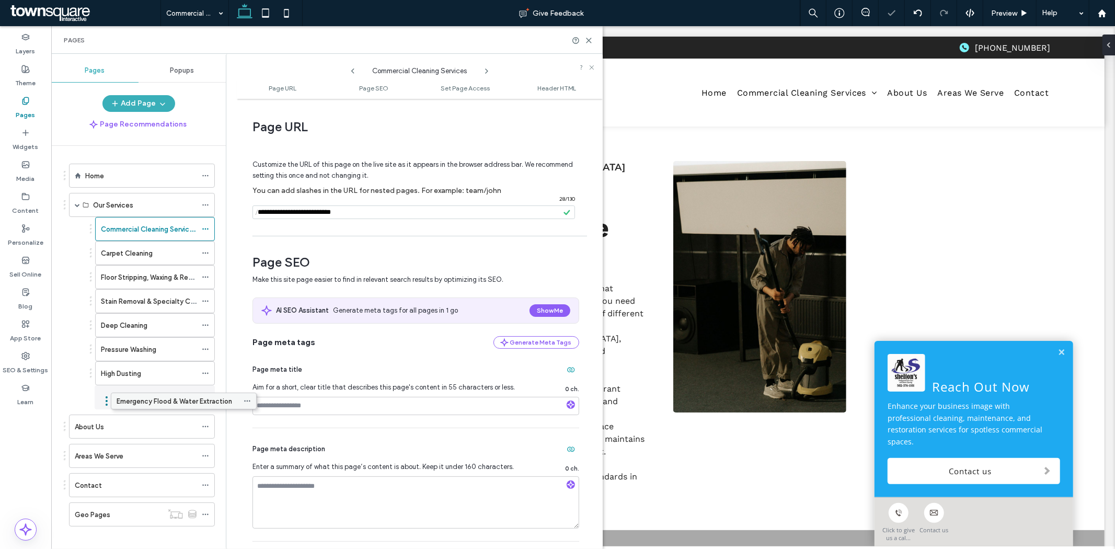
drag, startPoint x: 104, startPoint y: 398, endPoint x: 145, endPoint y: 399, distance: 41.3
click at [588, 39] on use at bounding box center [589, 40] width 5 height 5
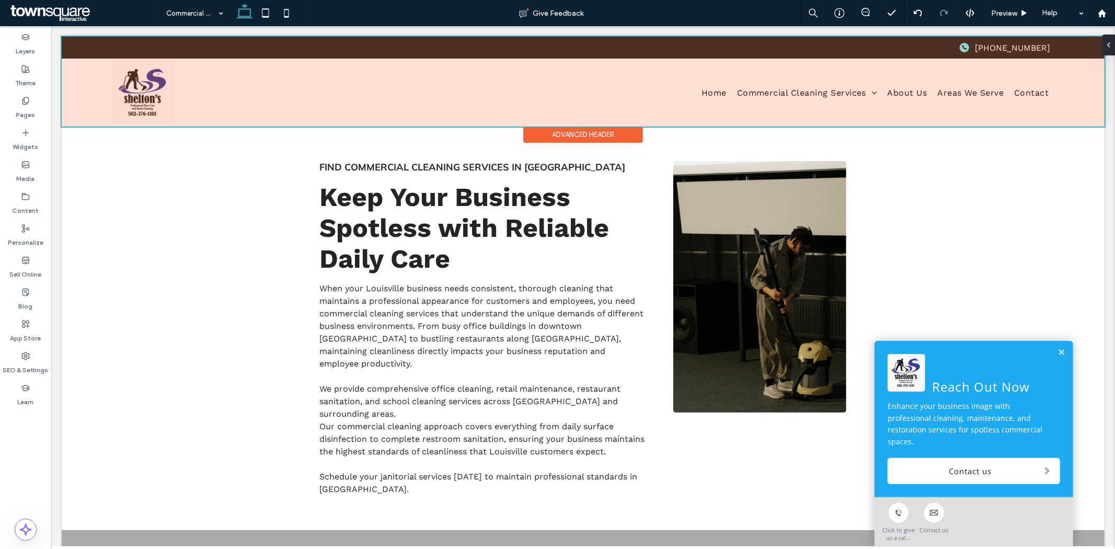
click at [770, 96] on div at bounding box center [582, 81] width 1043 height 90
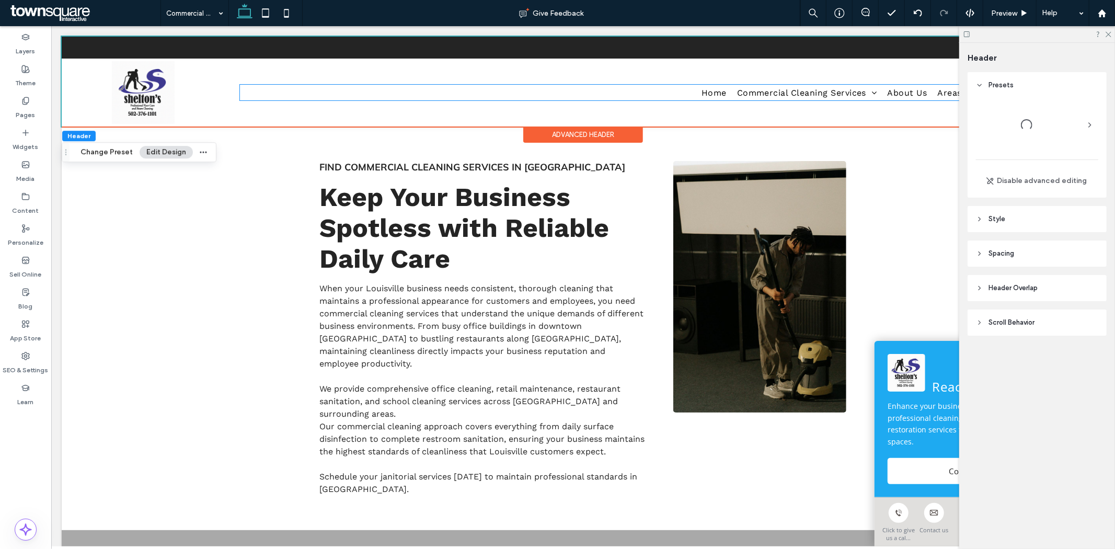
click at [770, 96] on span "Commercial Cleaning Services" at bounding box center [807, 91] width 140 height 15
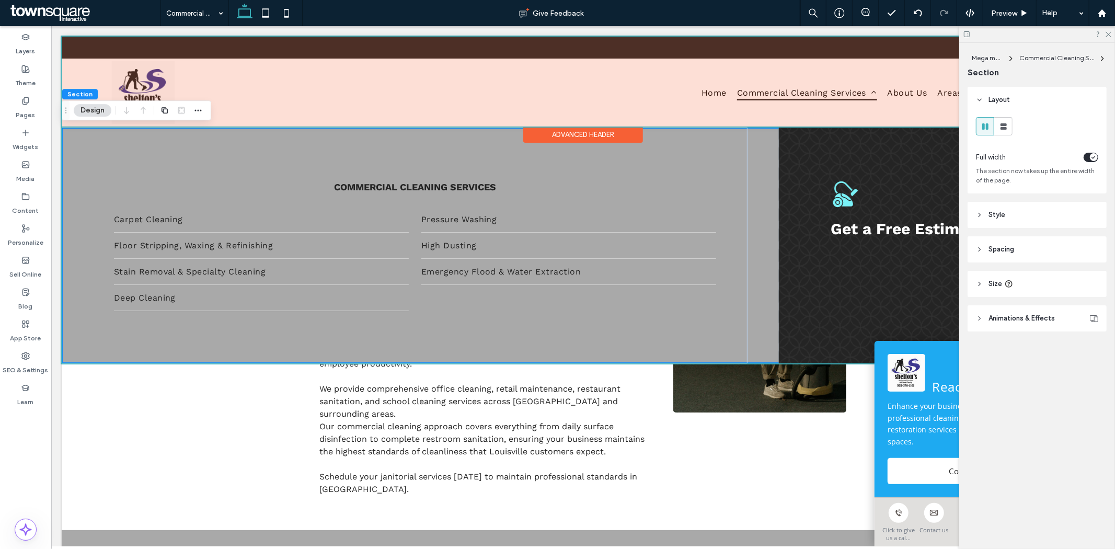
click at [796, 86] on div at bounding box center [582, 81] width 1043 height 90
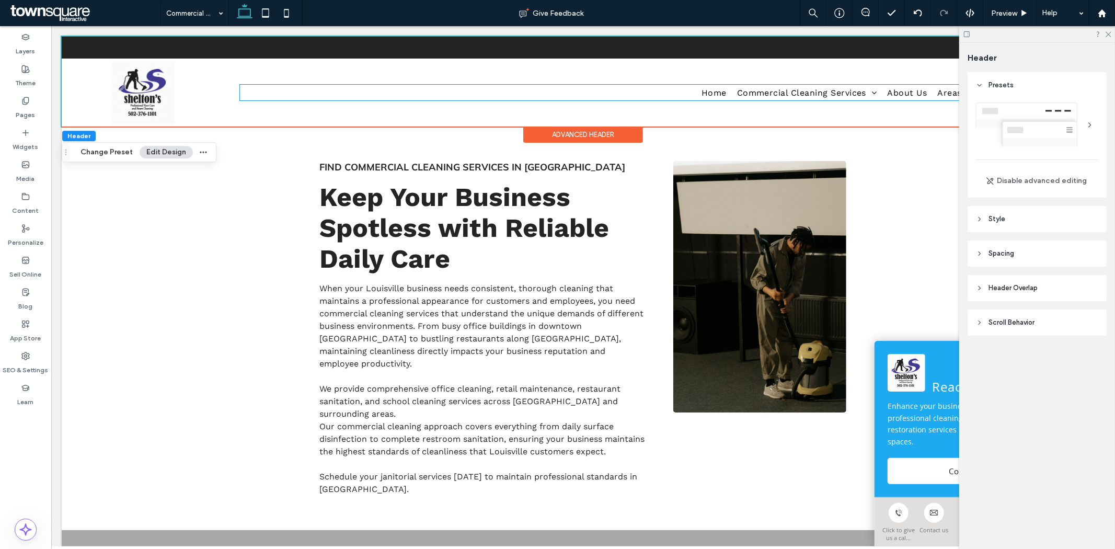
click at [796, 86] on span "Commercial Cleaning Services" at bounding box center [807, 91] width 140 height 15
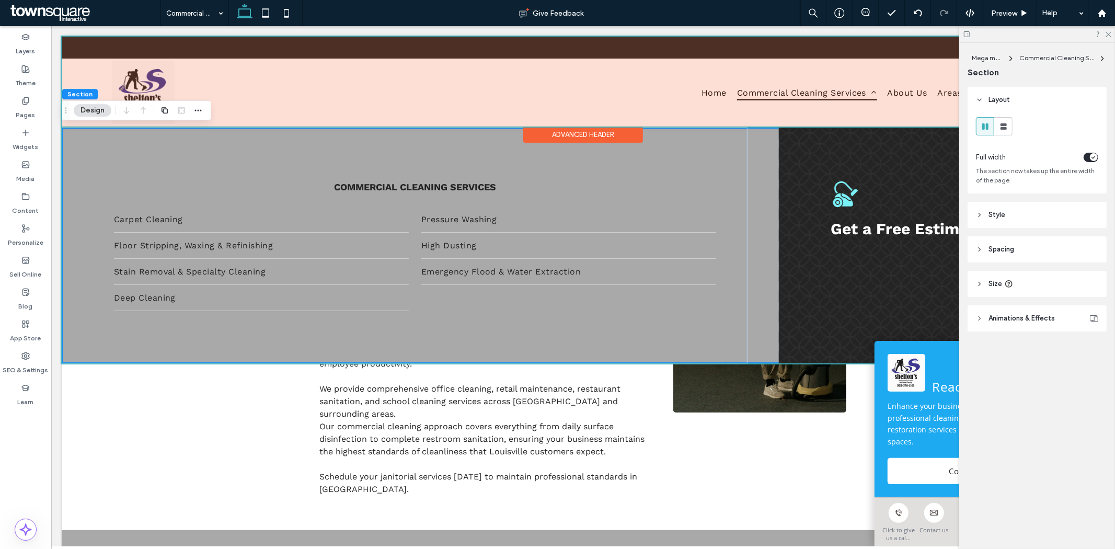
click at [796, 86] on div at bounding box center [582, 81] width 1043 height 90
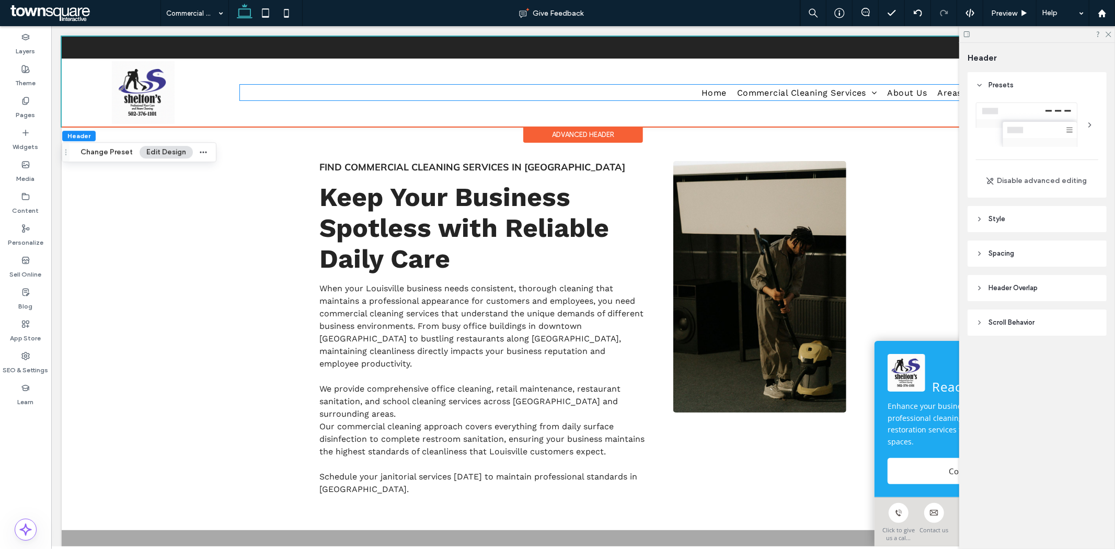
click at [796, 86] on link "Commercial Cleaning Services" at bounding box center [807, 91] width 151 height 15
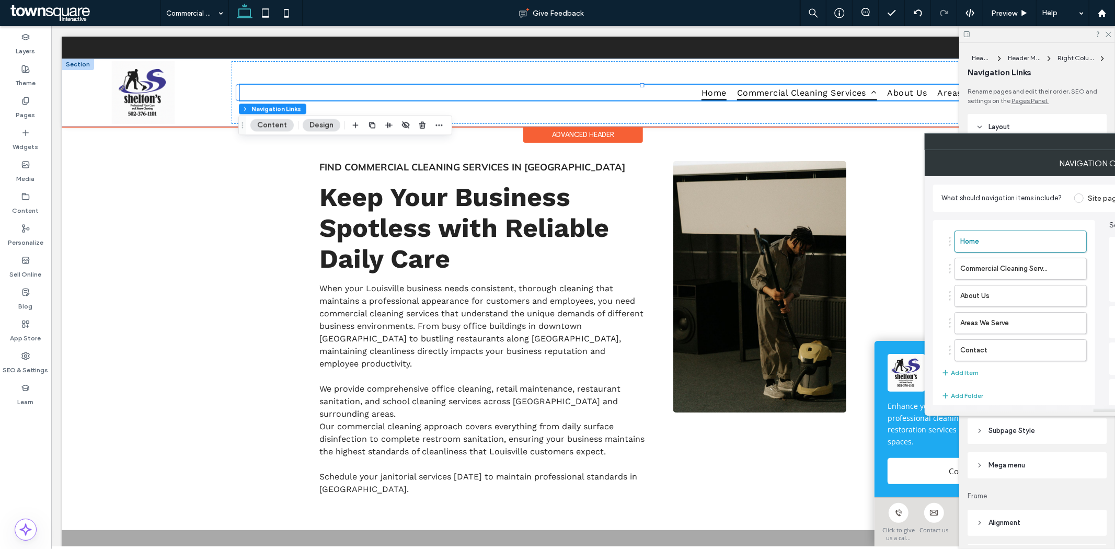
click at [797, 89] on span "Commercial Cleaning Services" at bounding box center [807, 91] width 140 height 15
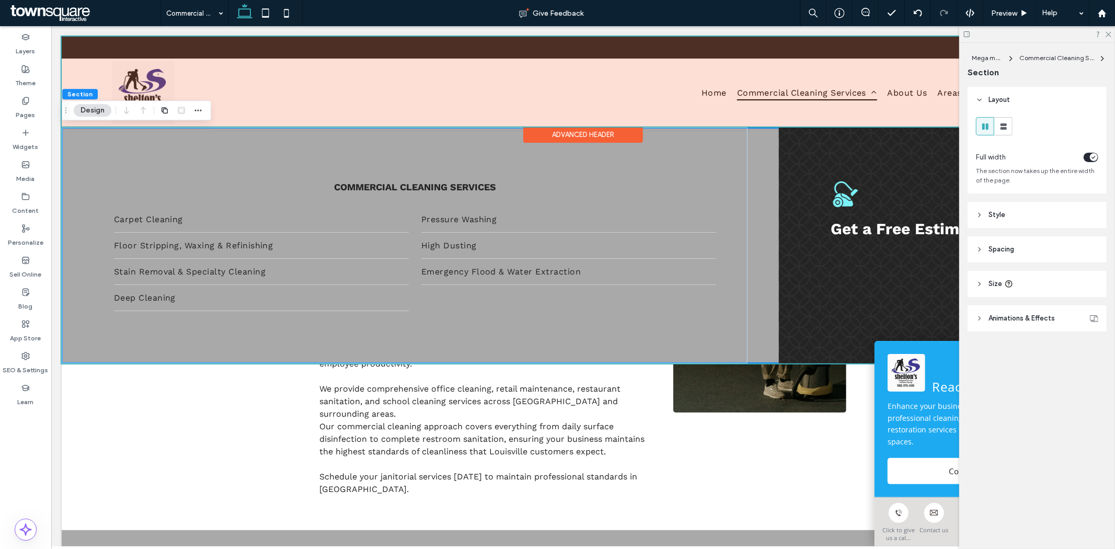
click at [797, 89] on div at bounding box center [582, 81] width 1043 height 90
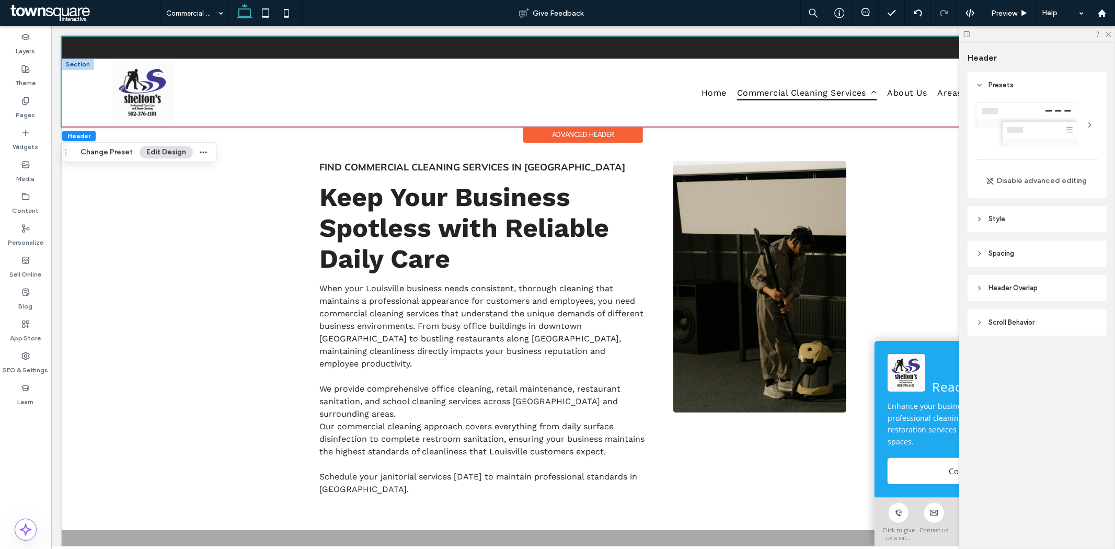
click at [797, 89] on span "Commercial Cleaning Services" at bounding box center [807, 91] width 140 height 15
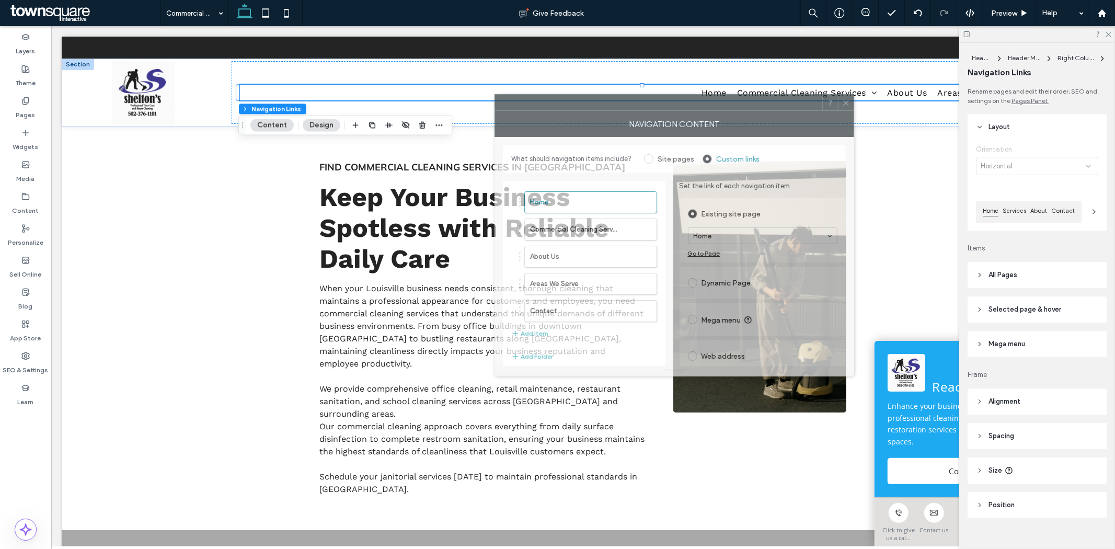
drag, startPoint x: 863, startPoint y: 148, endPoint x: 606, endPoint y: 107, distance: 261.1
click at [608, 107] on div at bounding box center [658, 103] width 327 height 16
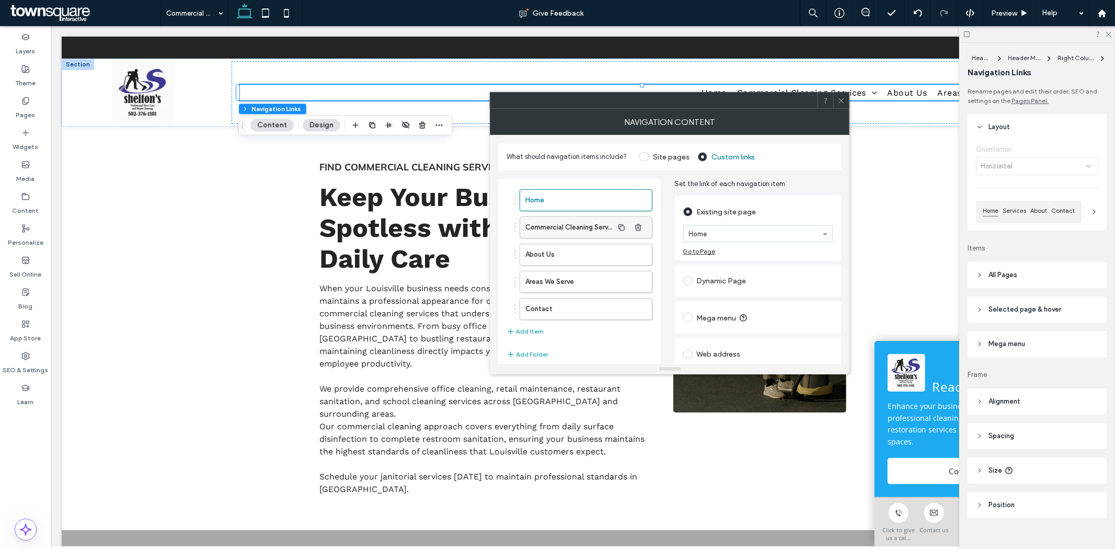
click at [560, 228] on label "Commercial Cleaning Services" at bounding box center [569, 227] width 87 height 21
drag, startPoint x: 759, startPoint y: 301, endPoint x: 679, endPoint y: 307, distance: 80.8
click at [679, 307] on div "**********" at bounding box center [758, 303] width 167 height 69
type input "*"
type input "**"
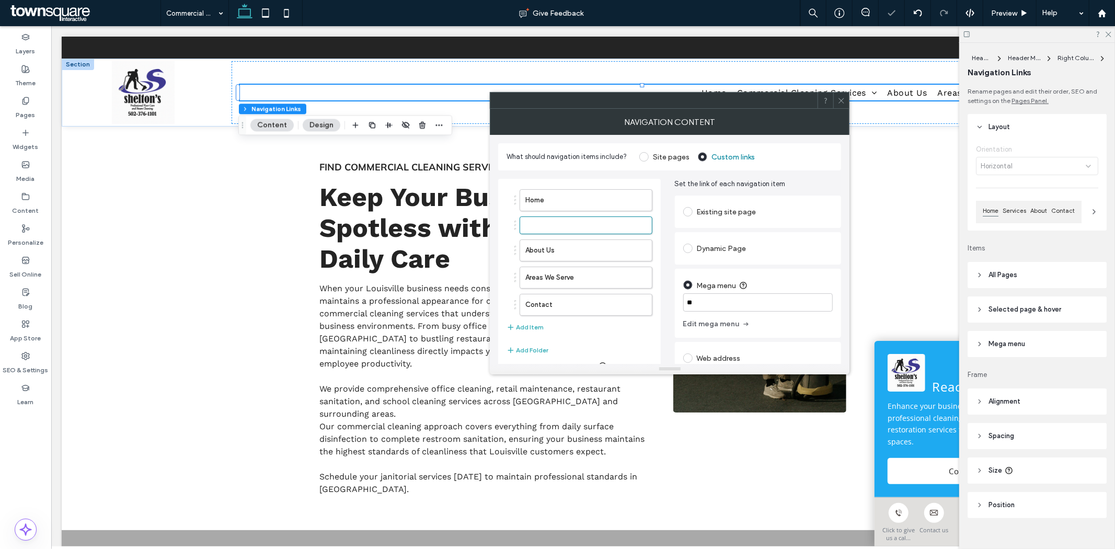
type input "*"
type input "*********"
type input "*"
type input "**********"
type input "*"
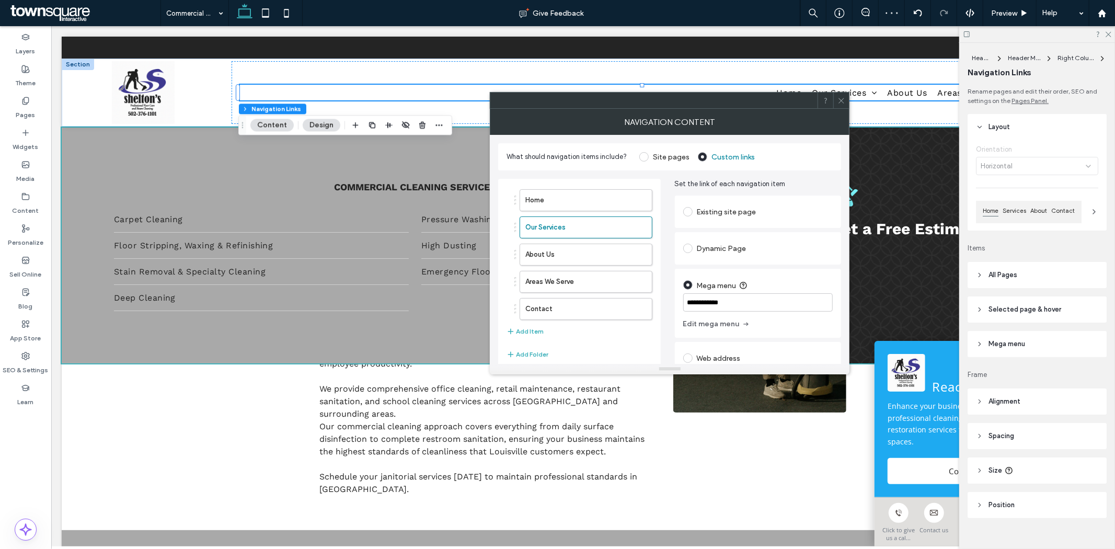
type input "**********"
click at [838, 98] on icon at bounding box center [842, 101] width 8 height 8
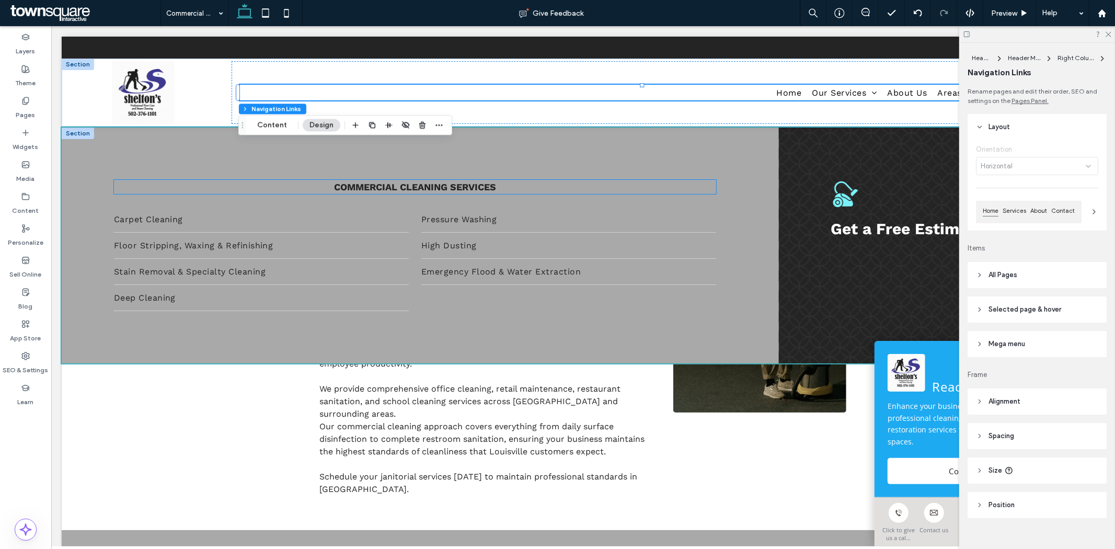
click at [422, 189] on strong "Commercial Cleaning Services" at bounding box center [415, 186] width 162 height 11
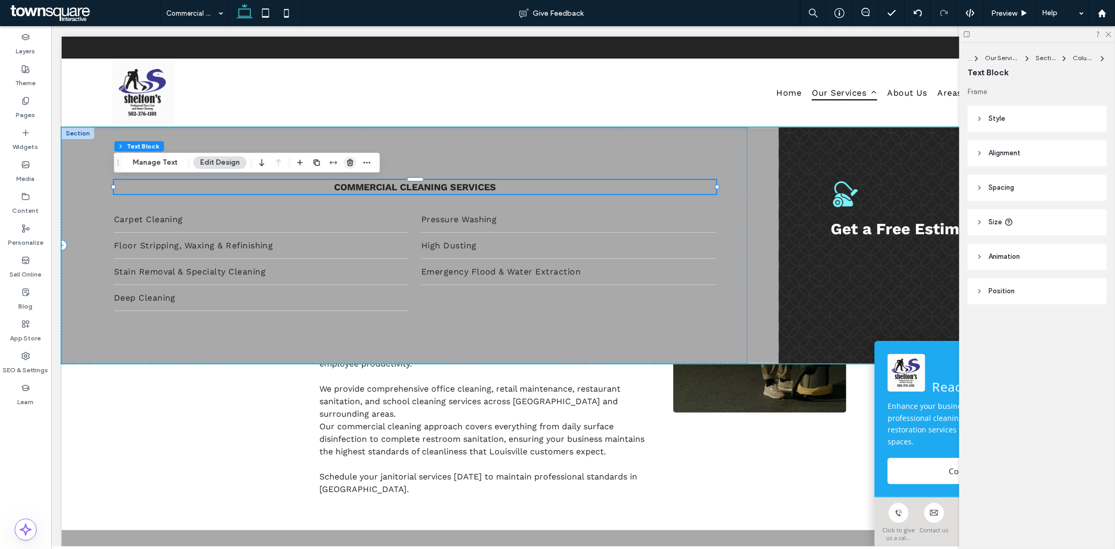
drag, startPoint x: 345, startPoint y: 164, endPoint x: 278, endPoint y: 150, distance: 68.4
click at [346, 164] on icon "button" at bounding box center [350, 162] width 8 height 8
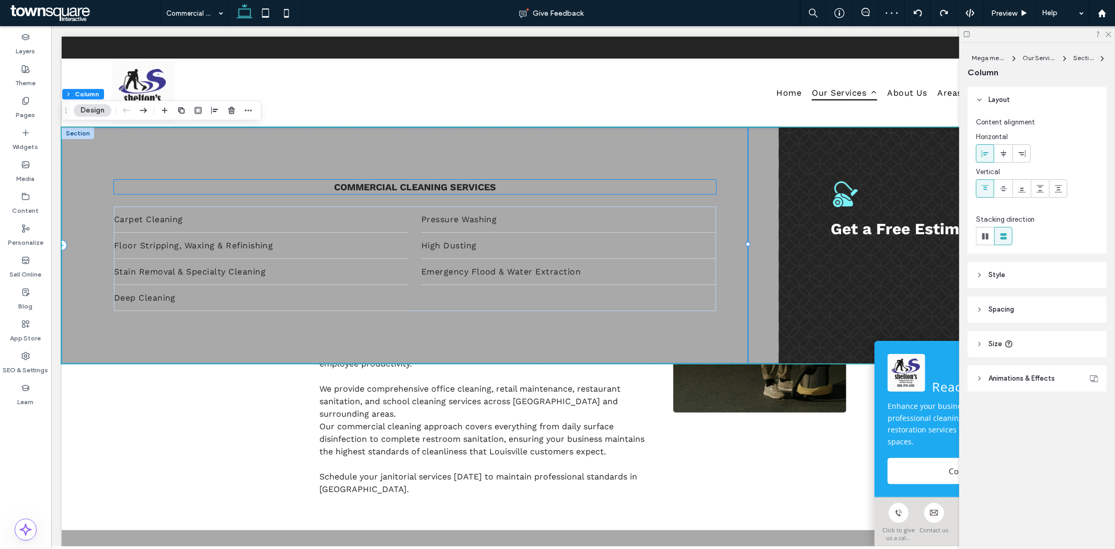
click at [465, 190] on strong "Commercial Cleaning Services" at bounding box center [415, 186] width 162 height 11
click at [465, 190] on div "Commercial Cleaning Services" at bounding box center [414, 186] width 602 height 14
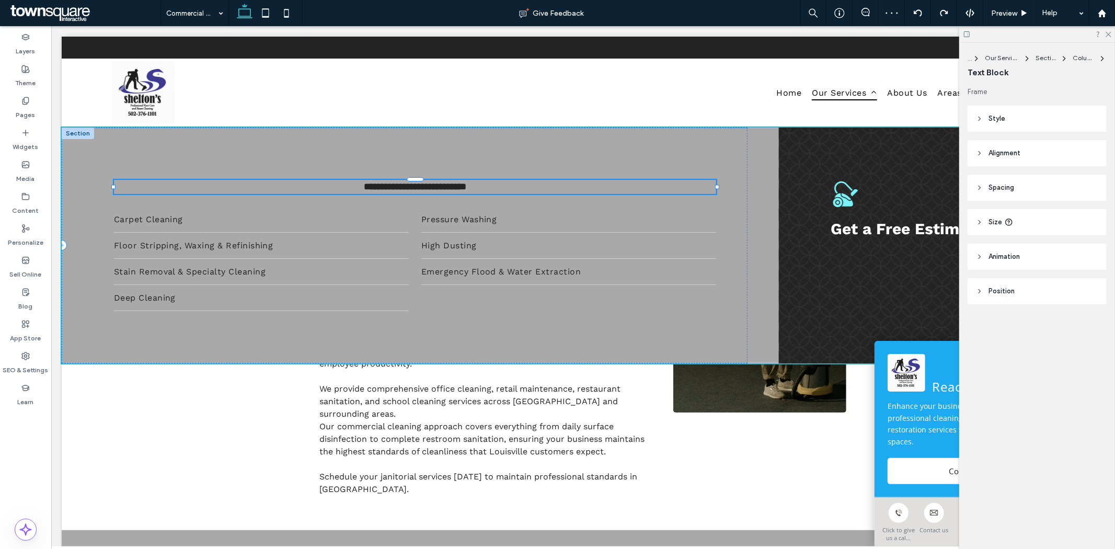
type input "*********"
type input "**"
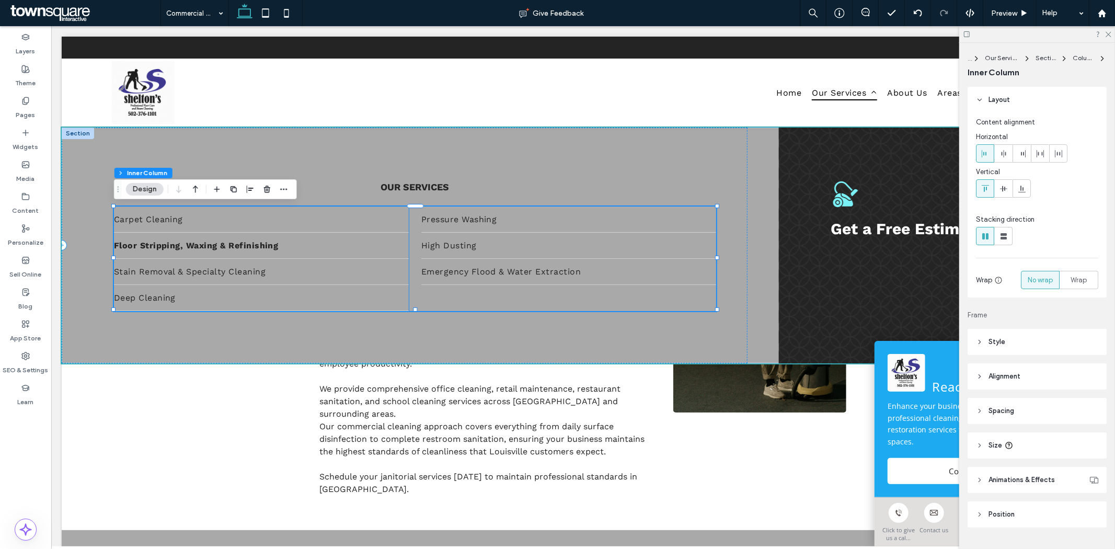
click at [156, 232] on link "Floor Stripping, Waxing & Refinishing" at bounding box center [260, 245] width 295 height 26
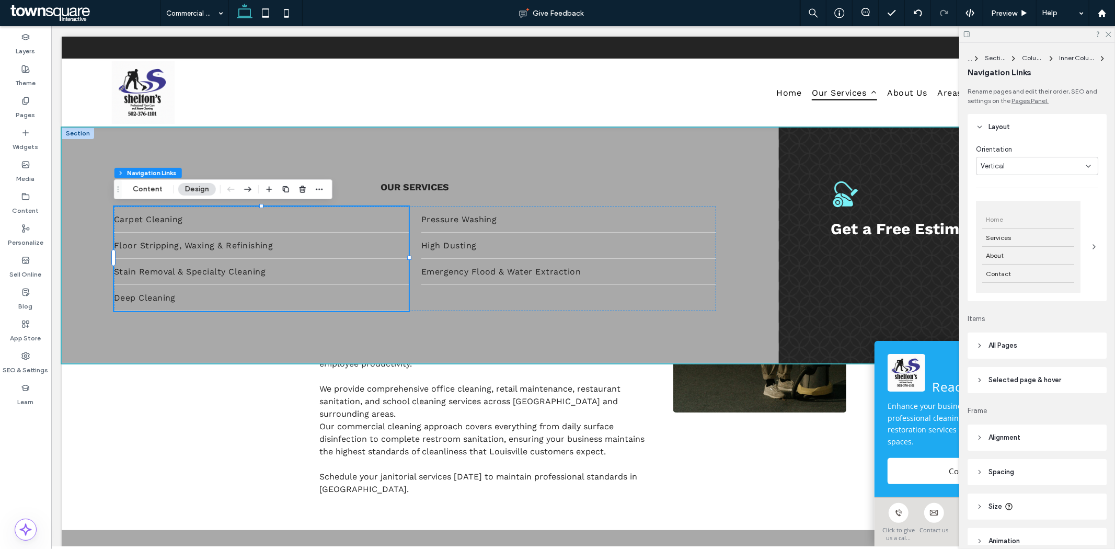
type input "*"
type input "***"
type input "****"
click at [147, 193] on button "Content" at bounding box center [147, 189] width 43 height 13
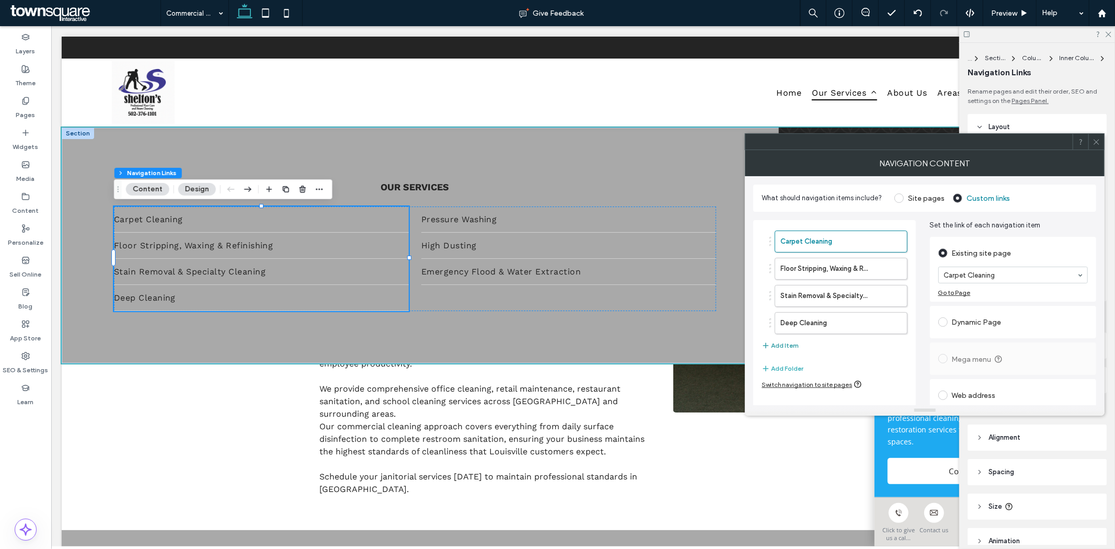
click at [790, 346] on button "Add Item" at bounding box center [780, 345] width 37 height 13
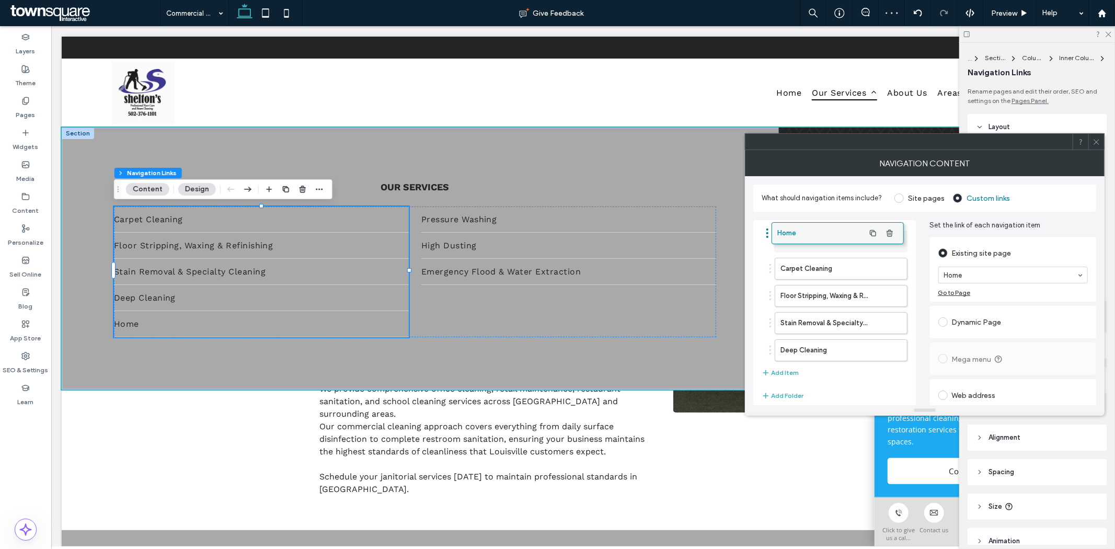
drag, startPoint x: 811, startPoint y: 348, endPoint x: 807, endPoint y: 231, distance: 117.7
click at [896, 352] on icon "button" at bounding box center [893, 350] width 8 height 8
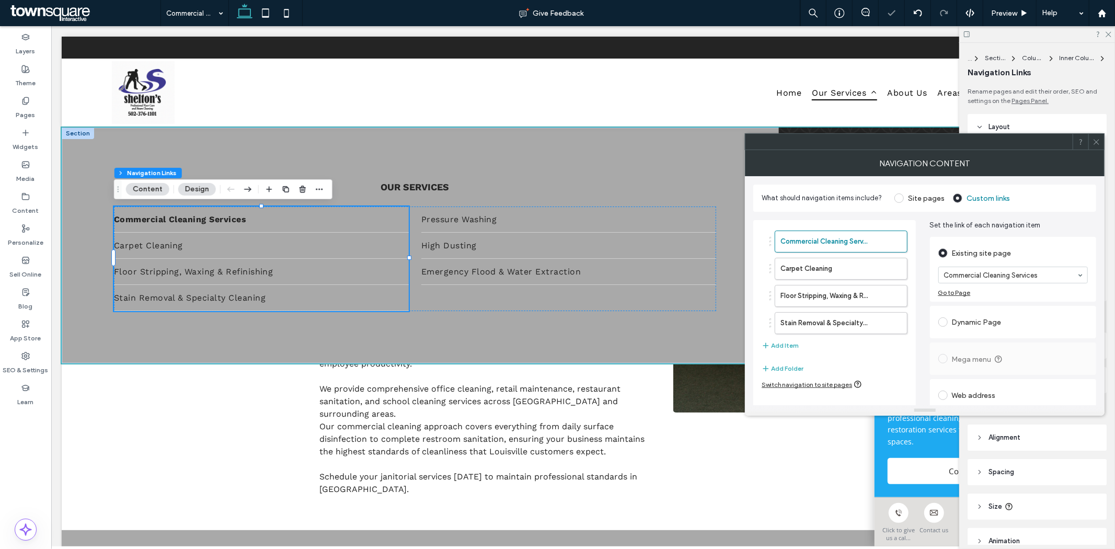
type input "*"
click at [660, 214] on link "Pressure Washing" at bounding box center [568, 219] width 295 height 26
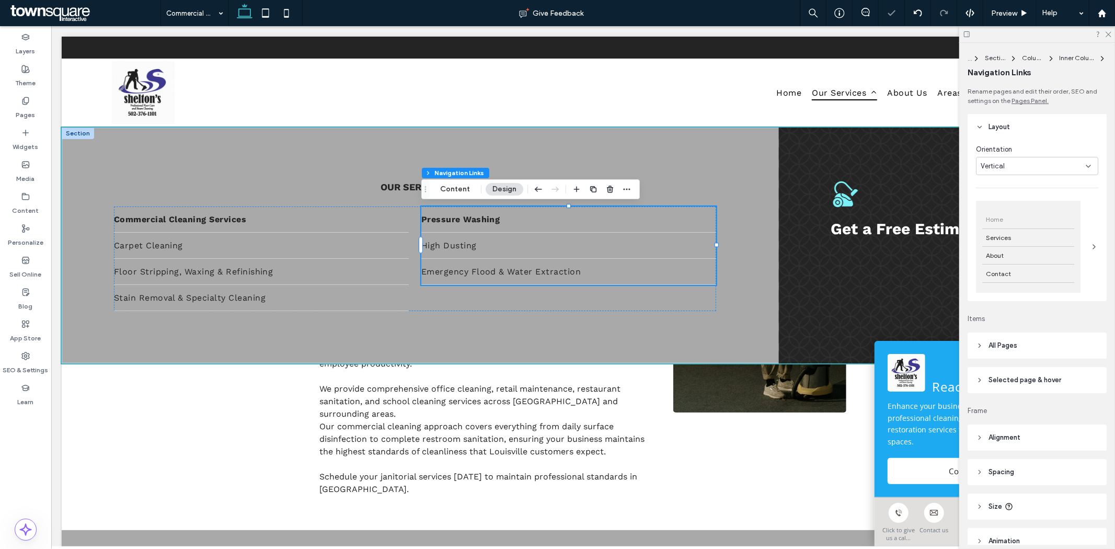
type input "*"
type input "***"
type input "****"
click at [458, 189] on button "Content" at bounding box center [454, 189] width 43 height 13
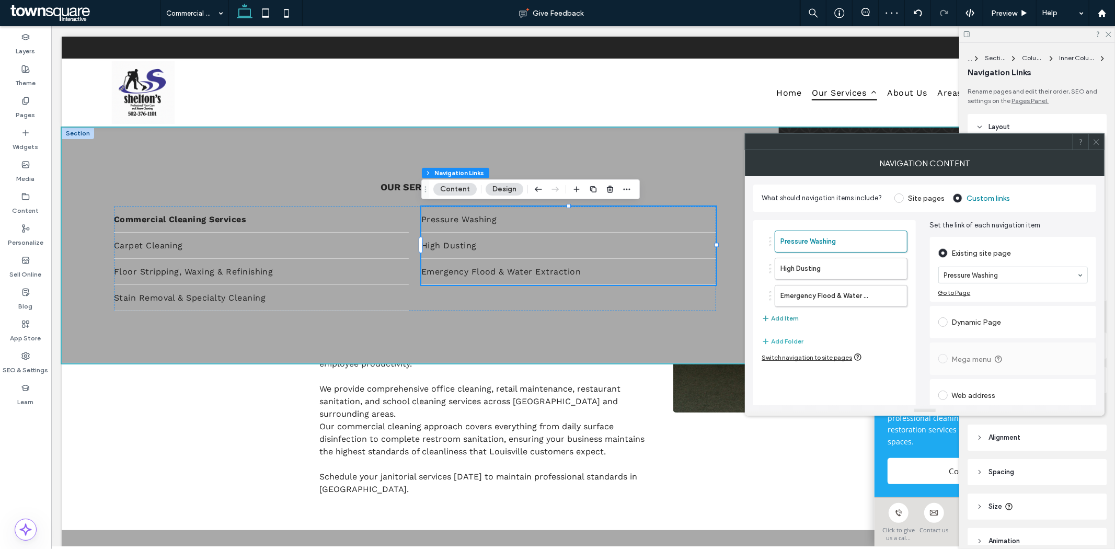
click at [791, 319] on button "Add Item" at bounding box center [780, 318] width 37 height 13
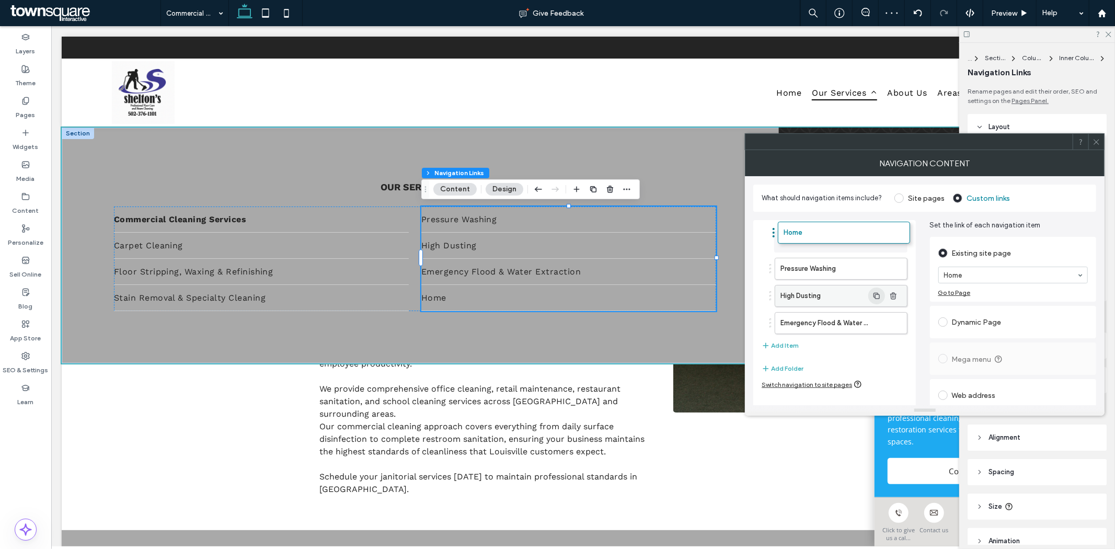
drag, startPoint x: 808, startPoint y: 326, endPoint x: 882, endPoint y: 268, distance: 94.2
type input "*"
click at [1099, 145] on icon at bounding box center [1097, 142] width 8 height 8
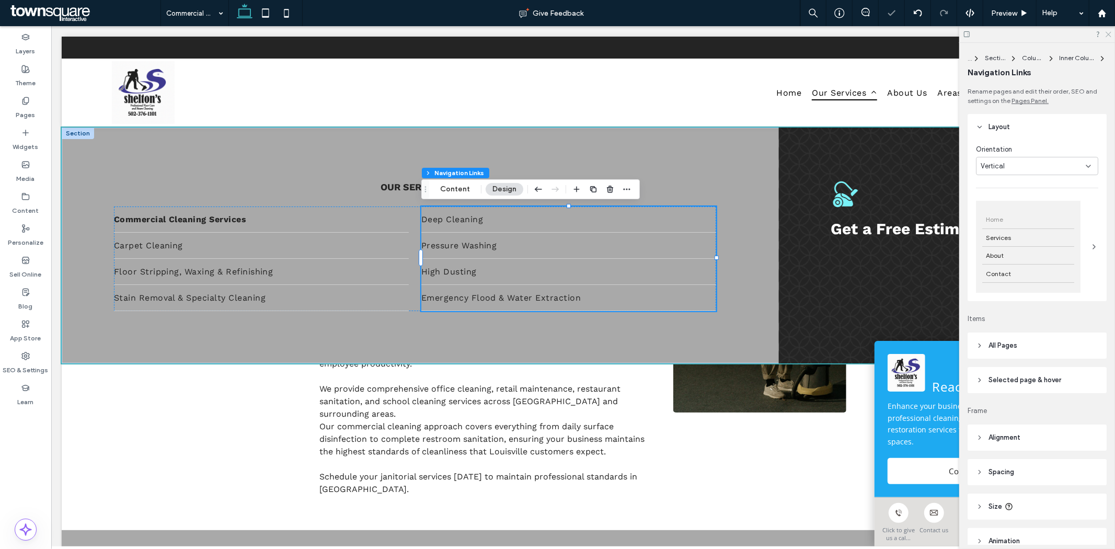
click at [1107, 33] on icon at bounding box center [1108, 33] width 7 height 7
